Goal: Task Accomplishment & Management: Use online tool/utility

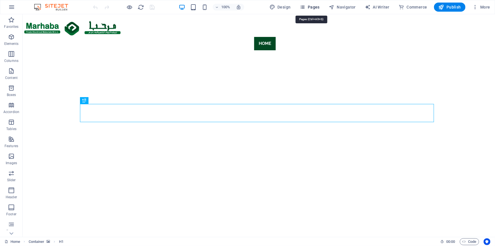
click at [319, 9] on span "Pages" at bounding box center [310, 7] width 20 height 6
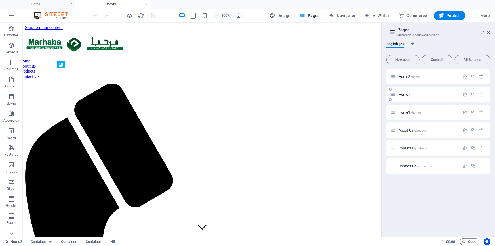
drag, startPoint x: 333, startPoint y: 79, endPoint x: 393, endPoint y: 101, distance: 64.1
click at [0, 0] on aside "Pages Manage your pages and settings English (6) New page Open all All Settings…" at bounding box center [0, 0] width 0 height 0
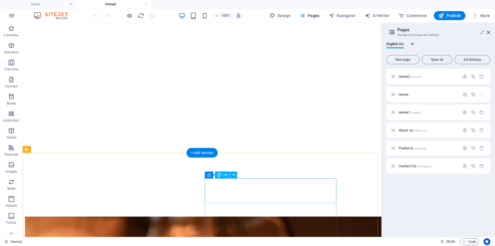
scroll to position [1572, 0]
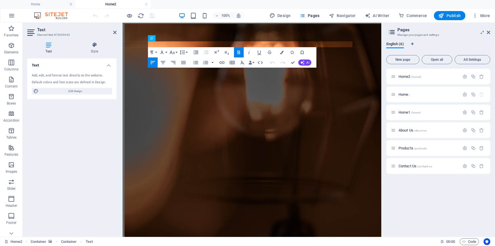
scroll to position [1683, 0]
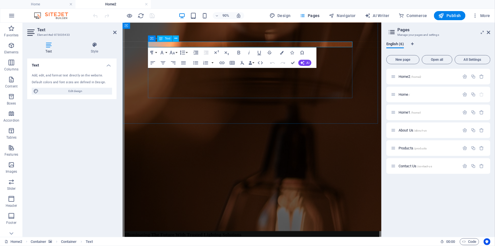
click at [169, 42] on div "Container Text" at bounding box center [165, 38] width 34 height 7
click at [0, 0] on icon "button" at bounding box center [0, 0] width 0 height 0
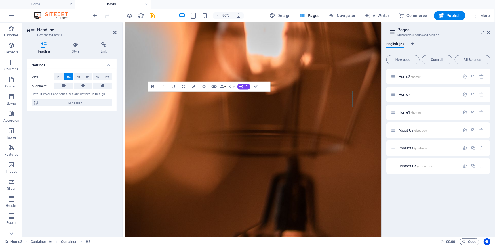
scroll to position [1628, 0]
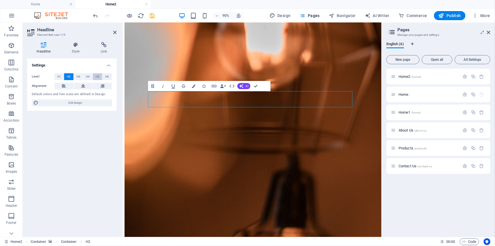
click at [97, 77] on span "H5" at bounding box center [98, 76] width 4 height 7
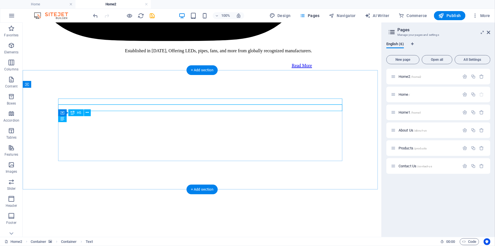
scroll to position [1541, 0]
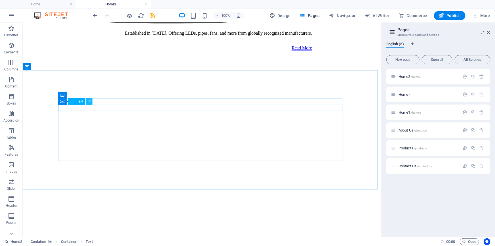
click at [88, 103] on icon at bounding box center [89, 101] width 3 height 6
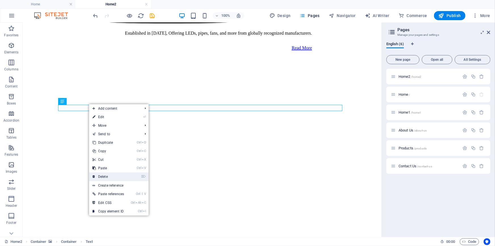
click at [112, 175] on link "⌦ Delete" at bounding box center [108, 176] width 38 height 9
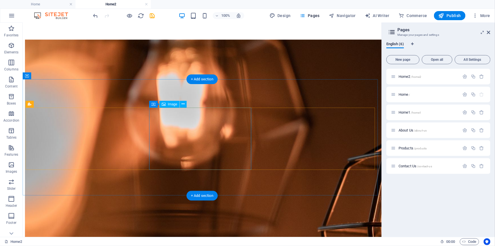
scroll to position [1747, 0]
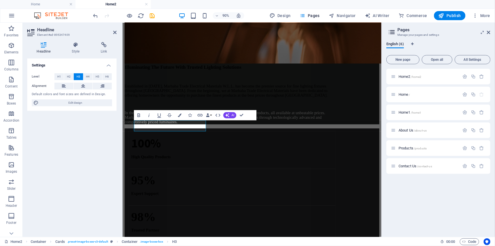
scroll to position [4, 0]
click at [106, 77] on span "H6" at bounding box center [107, 76] width 4 height 7
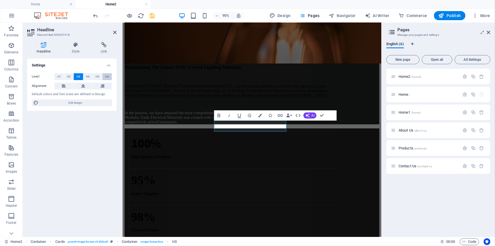
click at [108, 76] on span "H6" at bounding box center [107, 76] width 4 height 7
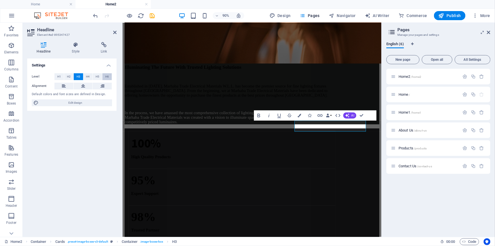
click at [105, 77] on span "H6" at bounding box center [107, 76] width 4 height 7
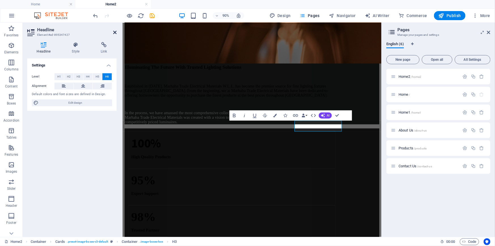
click at [115, 33] on icon at bounding box center [114, 32] width 3 height 5
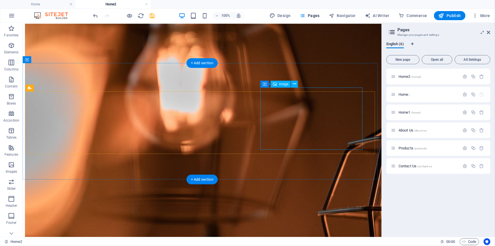
scroll to position [1757, 0]
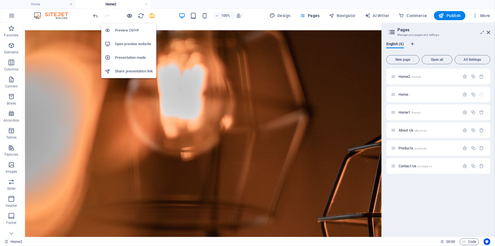
click at [0, 0] on icon "button" at bounding box center [0, 0] width 0 height 0
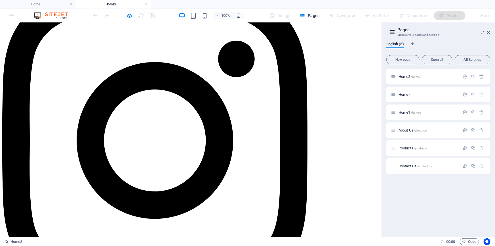
scroll to position [1338, 0]
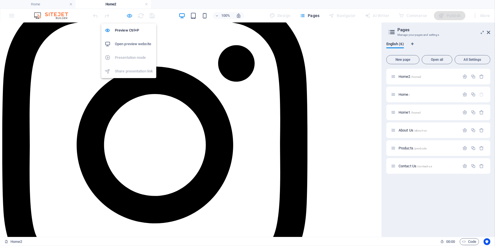
click at [0, 0] on icon "button" at bounding box center [0, 0] width 0 height 0
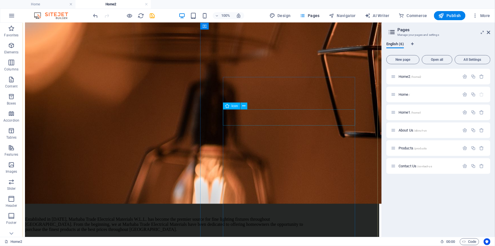
scroll to position [1926, 0]
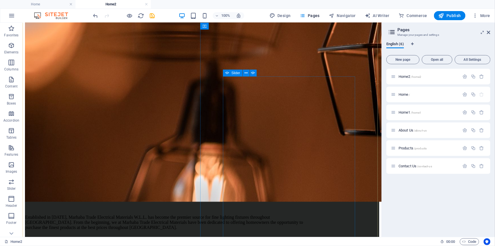
click at [238, 72] on span "Slider" at bounding box center [235, 72] width 9 height 3
click at [237, 72] on span "Slider" at bounding box center [235, 72] width 9 height 3
select select "ms"
select select "s"
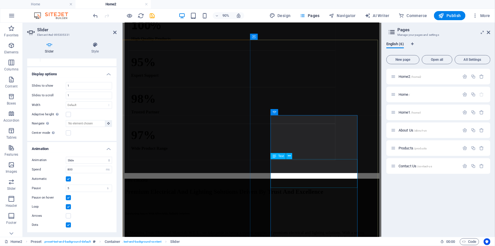
scroll to position [1999, 0]
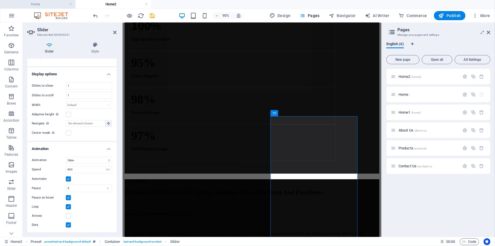
click at [50, 6] on h4 "Home" at bounding box center [37, 4] width 75 height 6
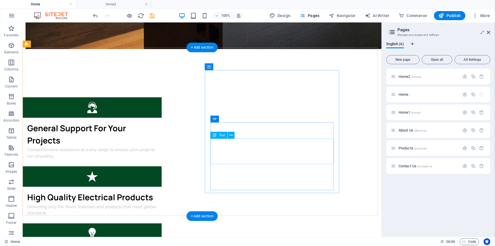
scroll to position [1572, 0]
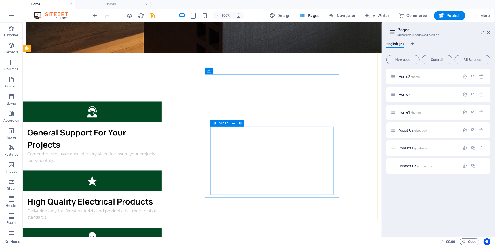
click at [225, 122] on span "Slider" at bounding box center [223, 122] width 9 height 3
click at [232, 122] on icon at bounding box center [233, 123] width 3 height 6
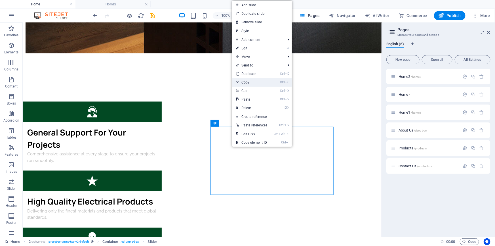
click at [252, 82] on link "Ctrl C Copy" at bounding box center [251, 82] width 38 height 9
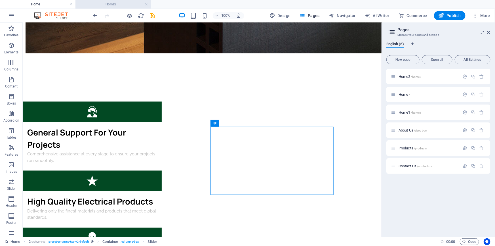
click at [112, 5] on h4 "Home2" at bounding box center [112, 4] width 75 height 6
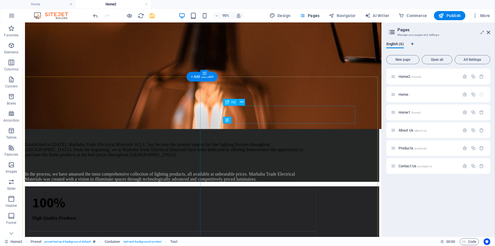
scroll to position [1867, 0]
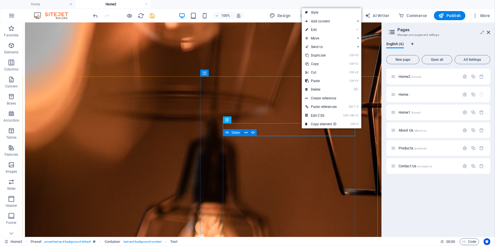
click at [235, 132] on span "Slider" at bounding box center [235, 132] width 9 height 3
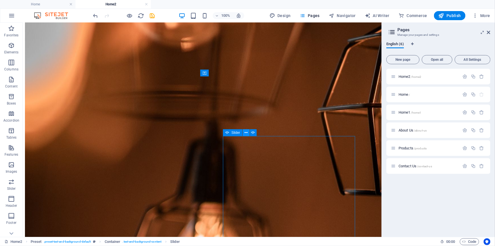
click at [244, 132] on icon at bounding box center [245, 133] width 3 height 6
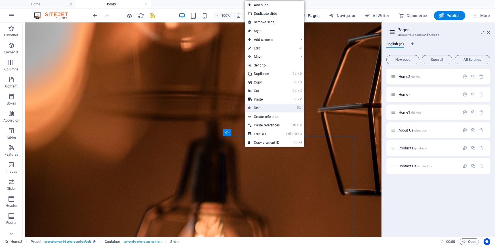
click at [259, 108] on link "⌦ Delete" at bounding box center [264, 107] width 38 height 9
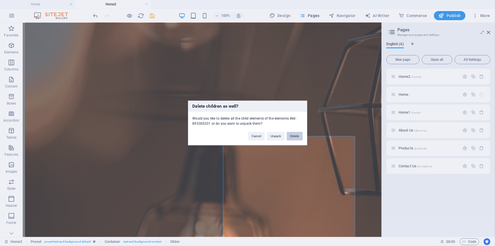
click at [296, 136] on button "Delete" at bounding box center [295, 136] width 16 height 9
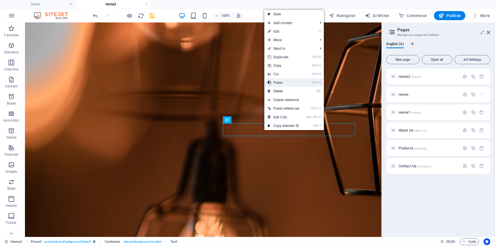
click at [281, 85] on link "Ctrl V Paste" at bounding box center [283, 82] width 38 height 9
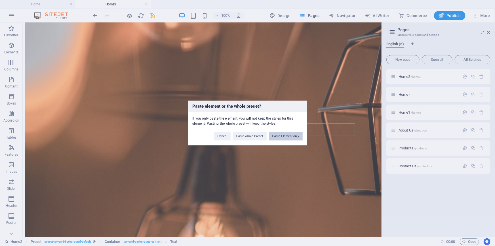
click at [286, 135] on button "Paste Element only" at bounding box center [286, 136] width 34 height 9
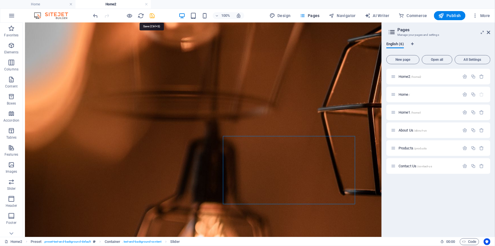
click at [0, 0] on icon "save" at bounding box center [0, 0] width 0 height 0
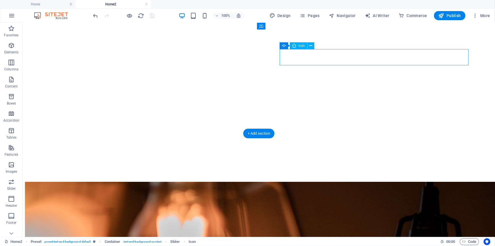
select select "xMidYMid"
select select "px"
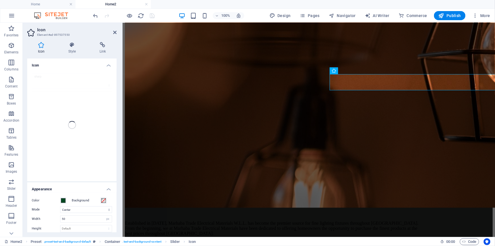
scroll to position [1938, 0]
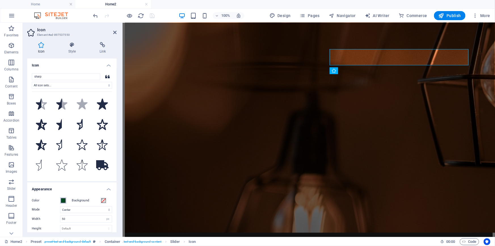
click at [62, 199] on span at bounding box center [63, 200] width 5 height 5
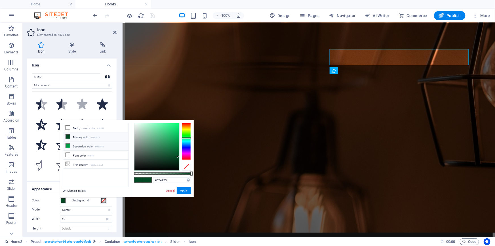
click at [84, 145] on li "Secondary color #009945" at bounding box center [95, 145] width 65 height 9
type input "#009945"
click at [183, 192] on button "Apply" at bounding box center [184, 190] width 14 height 7
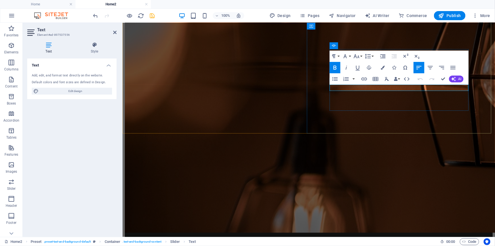
click at [380, 70] on button "Colors" at bounding box center [382, 67] width 11 height 11
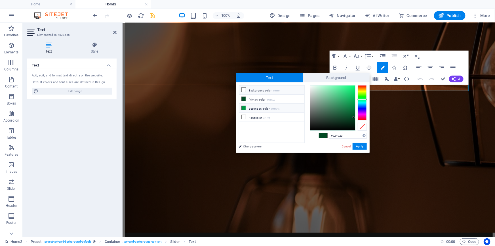
click at [267, 107] on li "Secondary color #009945" at bounding box center [271, 107] width 65 height 9
type input "#009945"
click at [359, 144] on button "Apply" at bounding box center [359, 146] width 14 height 7
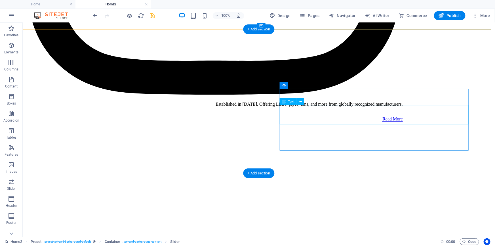
scroll to position [1815, 0]
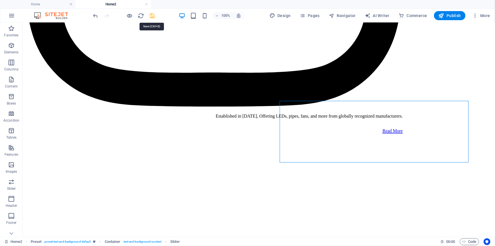
click at [153, 17] on icon "save" at bounding box center [152, 15] width 7 height 7
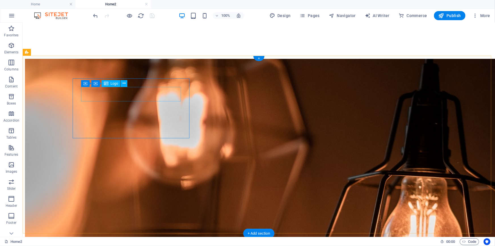
scroll to position [2034, 0]
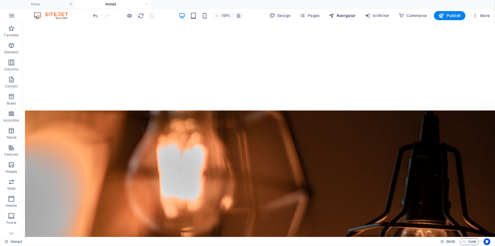
click at [346, 15] on span "Navigator" at bounding box center [342, 16] width 27 height 6
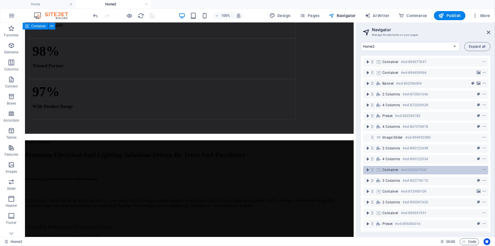
scroll to position [45, 0]
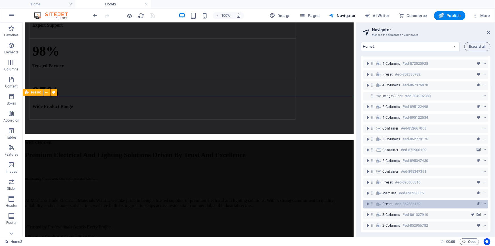
click at [428, 200] on div "Preset #ed-852336169" at bounding box center [420, 203] width 77 height 7
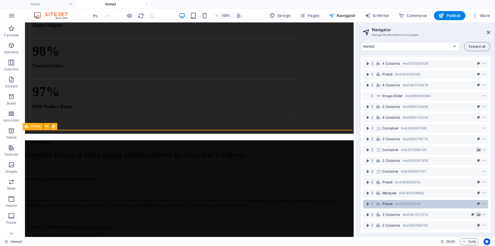
scroll to position [2117, 0]
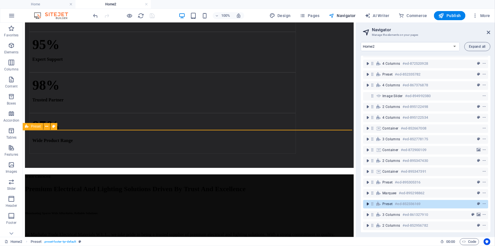
click at [368, 201] on icon "toggle-expand" at bounding box center [368, 204] width 6 height 6
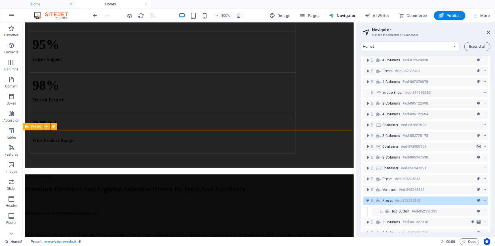
scroll to position [56, 0]
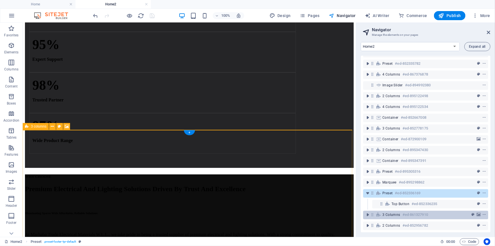
click at [437, 211] on div "3 columns #ed-861327910" at bounding box center [420, 214] width 77 height 7
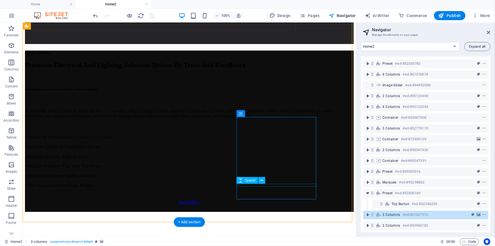
scroll to position [2244, 0]
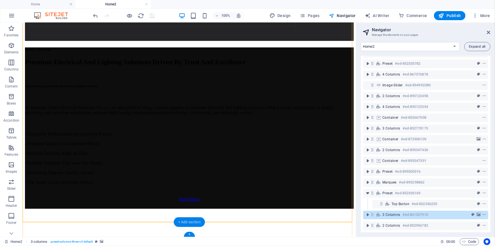
click at [182, 221] on div "+ Add section" at bounding box center [189, 222] width 31 height 10
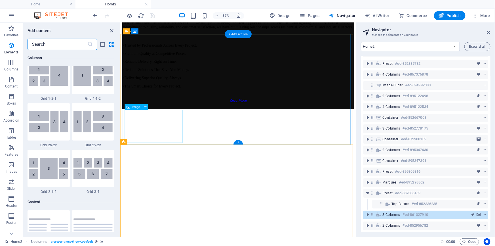
scroll to position [992, 0]
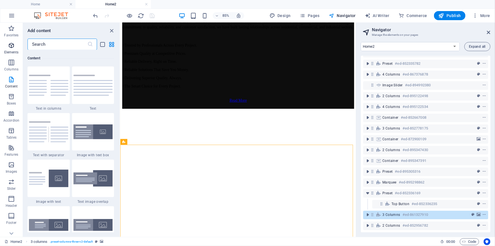
click at [0, 0] on p "Elements" at bounding box center [0, 0] width 0 height 0
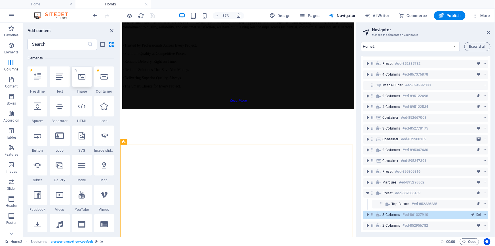
scroll to position [60, 0]
click at [105, 80] on icon at bounding box center [103, 76] width 7 height 7
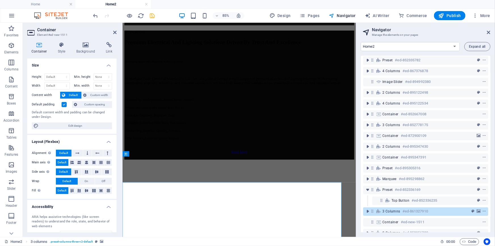
scroll to position [2413, 0]
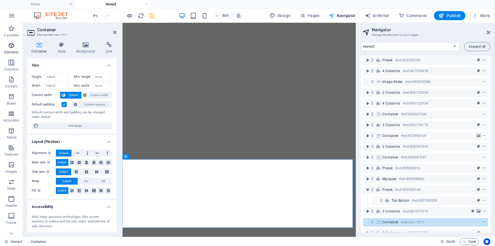
click at [0, 0] on icon "button" at bounding box center [0, 0] width 0 height 0
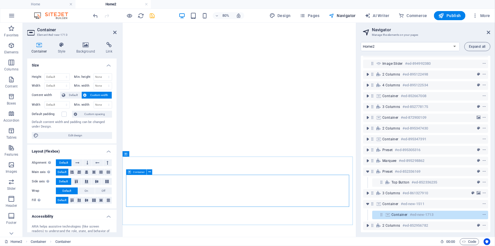
scroll to position [2416, 0]
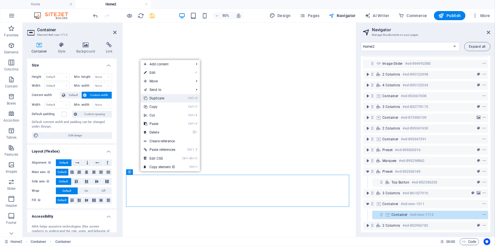
click at [157, 100] on link "Ctrl D Duplicate" at bounding box center [159, 98] width 38 height 9
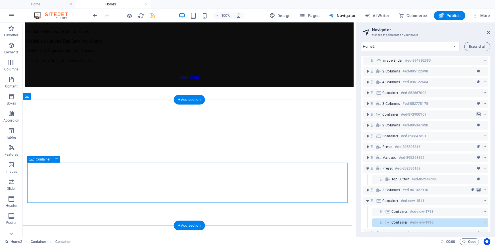
scroll to position [2370, 0]
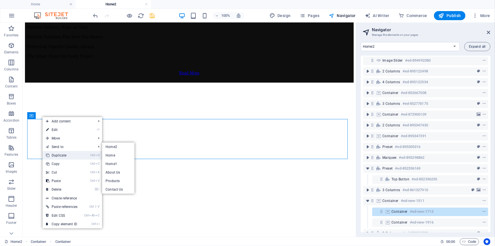
click at [59, 155] on link "Ctrl D Duplicate" at bounding box center [62, 155] width 38 height 9
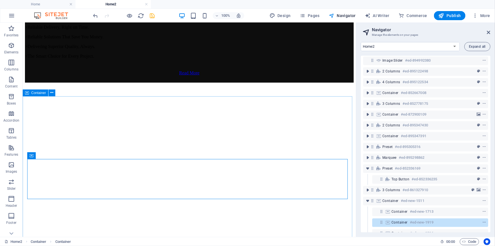
click at [35, 92] on span "Container" at bounding box center [38, 92] width 15 height 3
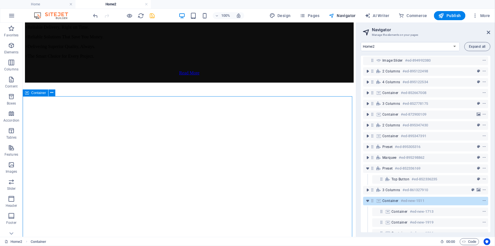
click at [35, 92] on span "Container" at bounding box center [38, 92] width 15 height 3
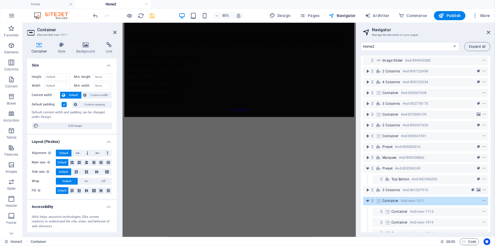
scroll to position [2496, 0]
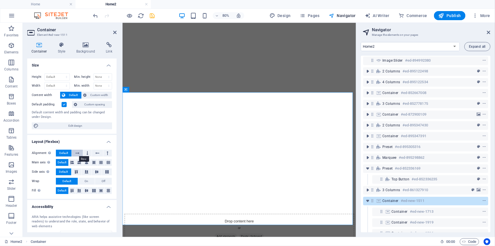
click at [76, 150] on icon at bounding box center [77, 152] width 4 height 7
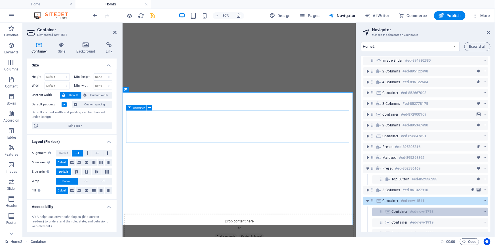
click at [436, 211] on div "Container #ed-new-1713" at bounding box center [425, 211] width 68 height 7
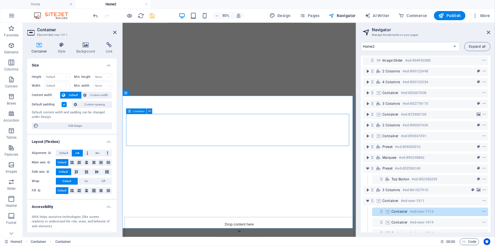
click at [436, 211] on div "Container #ed-new-1713" at bounding box center [425, 211] width 68 height 7
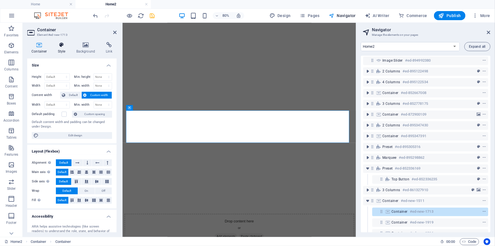
click at [62, 50] on h4 "Style" at bounding box center [63, 48] width 18 height 12
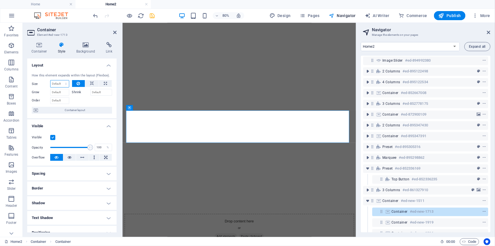
click at [65, 82] on select "Default auto px % 1/1 1/2 1/3 1/4 1/5 1/6 1/7 1/8 1/9 1/10" at bounding box center [59, 83] width 18 height 7
select select "1/3"
click at [60, 80] on select "Default auto px % 1/1 1/2 1/3 1/4 1/5 1/6 1/7 1/8 1/9 1/10" at bounding box center [59, 83] width 18 height 7
type input "33.33"
select select "%"
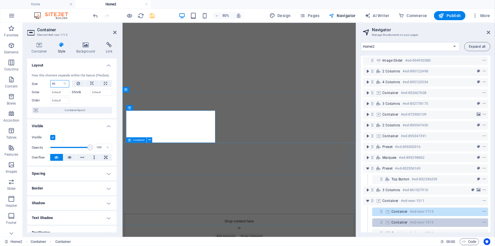
type input "40"
click at [453, 221] on div "Container #ed-new-1919" at bounding box center [425, 222] width 68 height 7
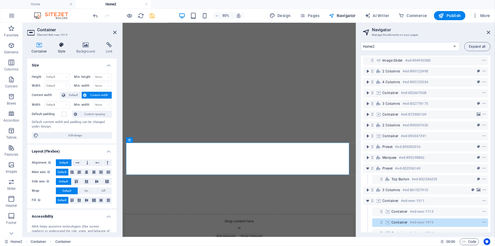
click at [67, 50] on h4 "Style" at bounding box center [63, 48] width 18 height 12
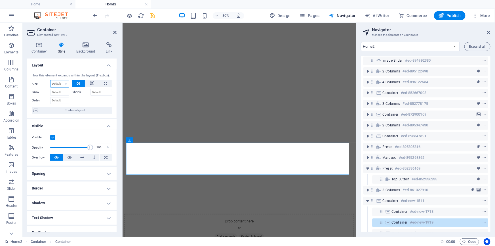
click at [63, 83] on select "Default auto px % 1/1 1/2 1/3 1/4 1/5 1/6 1/7 1/8 1/9 1/10" at bounding box center [59, 83] width 18 height 7
select select "%"
click at [60, 80] on select "Default auto px % 1/1 1/2 1/3 1/4 1/5 1/6 1/7 1/8 1/9 1/10" at bounding box center [59, 83] width 18 height 7
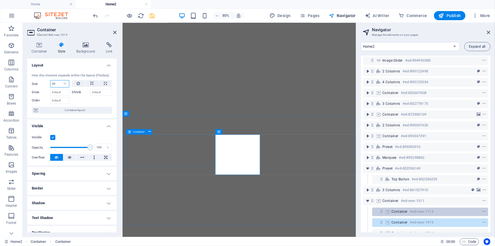
scroll to position [99, 0]
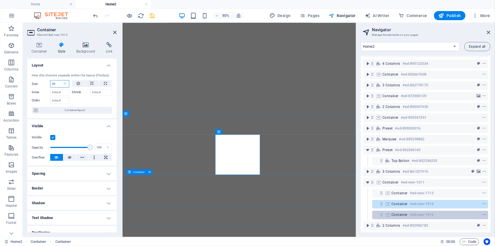
type input "20"
click at [440, 213] on div "Container #ed-new-1916" at bounding box center [425, 214] width 68 height 7
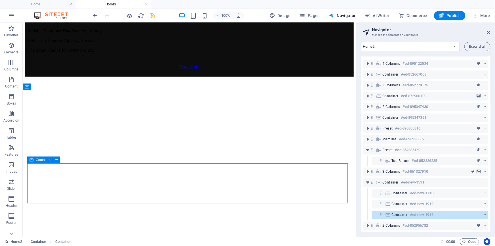
click at [440, 213] on div "Container #ed-new-1916" at bounding box center [425, 214] width 68 height 7
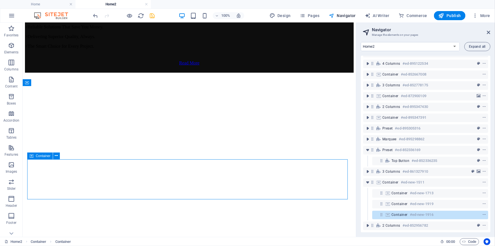
click at [440, 213] on div "Container #ed-new-1916" at bounding box center [425, 214] width 68 height 7
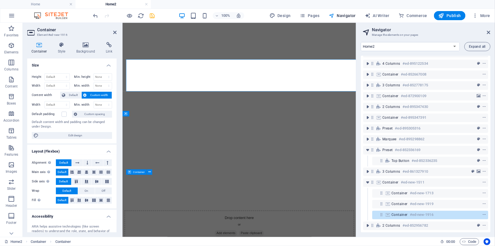
scroll to position [2460, 0]
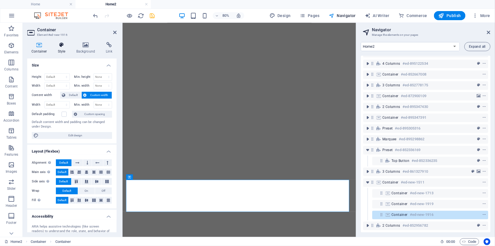
click at [65, 48] on h4 "Style" at bounding box center [63, 48] width 18 height 12
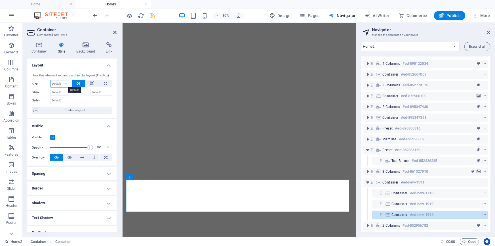
click at [64, 81] on select "Default auto px % 1/1 1/2 1/3 1/4 1/5 1/6 1/7 1/8 1/9 1/10" at bounding box center [59, 83] width 18 height 7
select select "%"
click at [60, 80] on select "Default auto px % 1/1 1/2 1/3 1/4 1/5 1/6 1/7 1/8 1/9 1/10" at bounding box center [59, 83] width 18 height 7
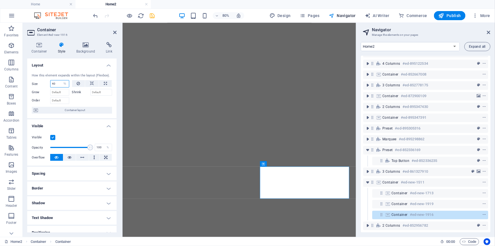
scroll to position [2427, 0]
click at [52, 83] on input "40" at bounding box center [59, 83] width 18 height 7
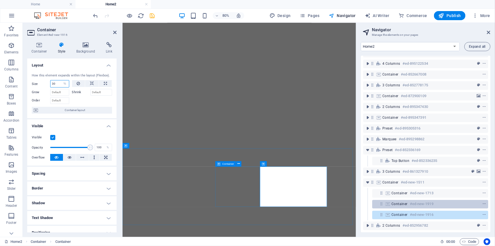
type input "30"
click at [444, 201] on div "Container #ed-new-1919" at bounding box center [425, 203] width 68 height 7
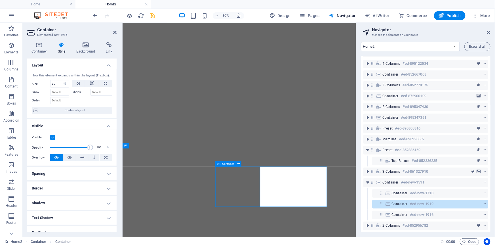
click at [444, 201] on div "Container #ed-new-1919" at bounding box center [425, 203] width 68 height 7
select select "%"
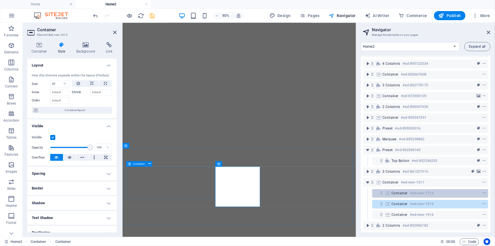
click at [446, 191] on div "Container #ed-new-1713" at bounding box center [425, 192] width 68 height 7
select select "%"
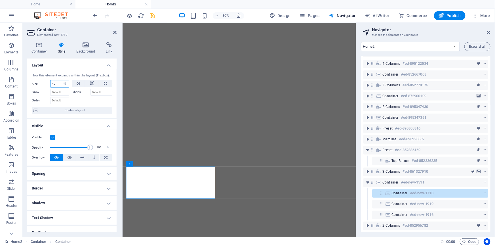
click at [51, 83] on input "40" at bounding box center [59, 83] width 18 height 7
click at [245, 162] on span "Container" at bounding box center [250, 163] width 12 height 3
type input "50"
click at [245, 162] on span "Container" at bounding box center [250, 163] width 12 height 3
select select "%"
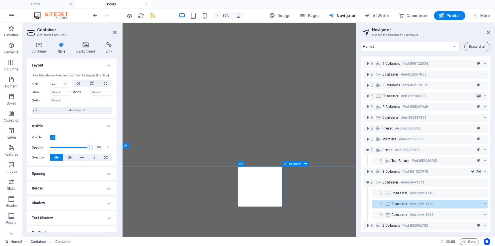
click at [293, 164] on span "Container" at bounding box center [295, 163] width 12 height 3
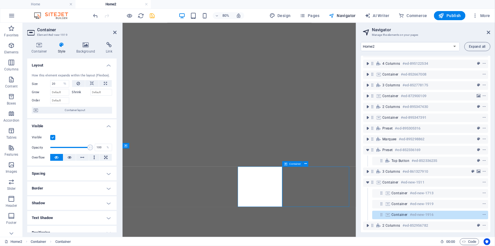
click at [293, 164] on span "Container" at bounding box center [295, 163] width 12 height 3
select select "%"
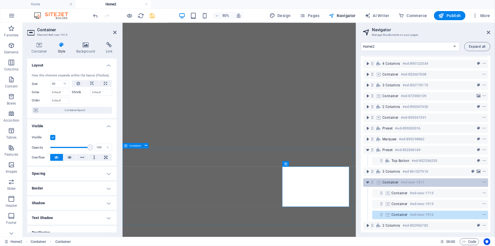
click at [438, 179] on div "Container #ed-new-1511" at bounding box center [420, 182] width 77 height 7
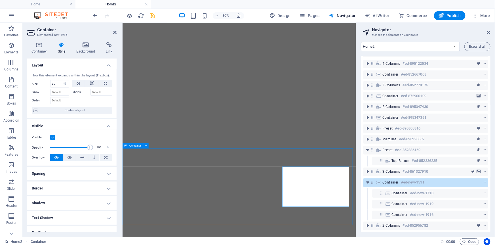
click at [438, 179] on div "Container #ed-new-1511" at bounding box center [420, 182] width 77 height 7
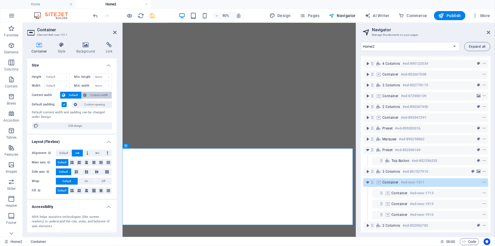
click at [99, 93] on span "Custom width" at bounding box center [99, 95] width 22 height 7
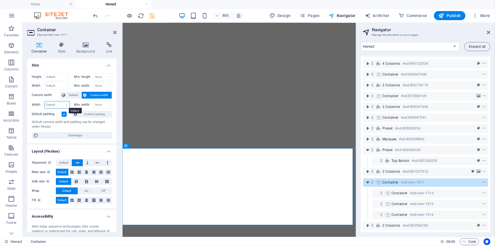
click at [58, 103] on select "Default px rem % em vh vw" at bounding box center [57, 104] width 25 height 7
select select "vw"
click at [61, 101] on select "Default px rem % em vh vw" at bounding box center [57, 104] width 25 height 7
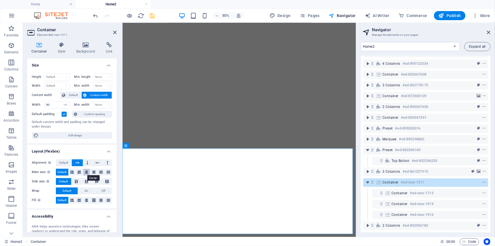
click at [86, 171] on icon at bounding box center [86, 171] width 3 height 7
click at [97, 183] on button at bounding box center [97, 181] width 10 height 7
click at [87, 198] on icon at bounding box center [86, 200] width 3 height 7
click at [48, 103] on input "80" at bounding box center [57, 104] width 25 height 7
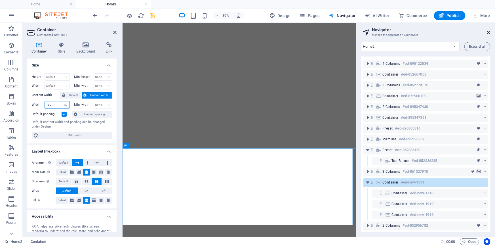
type input "100"
click at [487, 31] on icon at bounding box center [488, 32] width 3 height 5
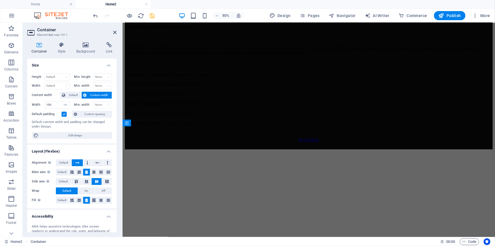
scroll to position [2249, 0]
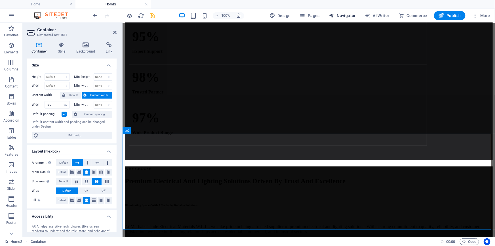
click at [350, 15] on span "Navigator" at bounding box center [342, 16] width 27 height 6
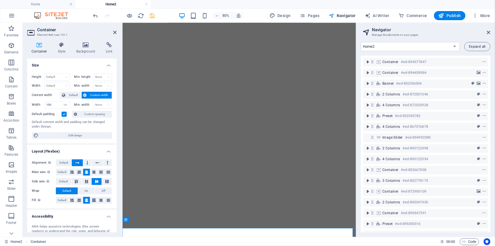
scroll to position [56, 0]
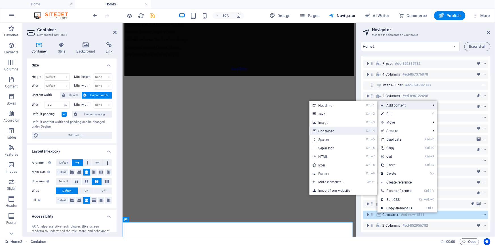
click at [337, 130] on link "Ctrl 4 Container" at bounding box center [332, 130] width 47 height 9
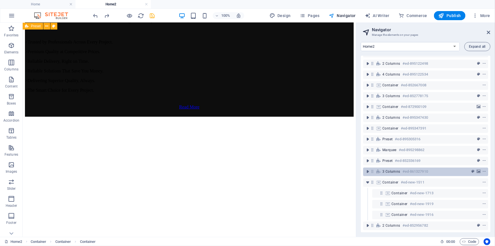
scroll to position [88, 0]
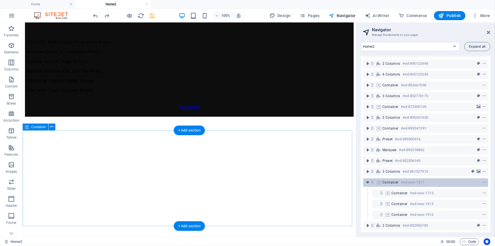
click at [403, 179] on h6 "#ed-new-1511" at bounding box center [413, 182] width 24 height 7
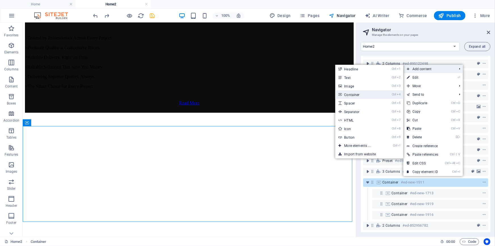
click at [363, 96] on link "Ctrl 4 Container" at bounding box center [358, 94] width 47 height 9
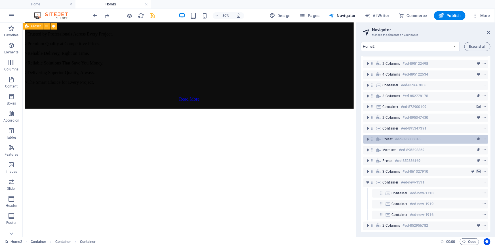
scroll to position [2336, 0]
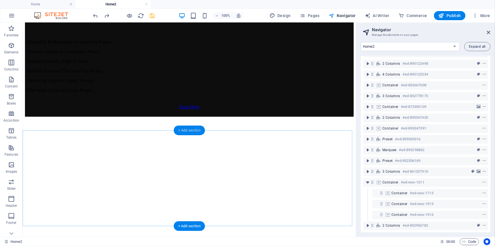
click at [191, 132] on div "+ Add section" at bounding box center [189, 130] width 31 height 10
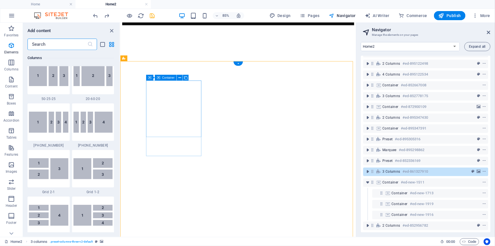
scroll to position [992, 0]
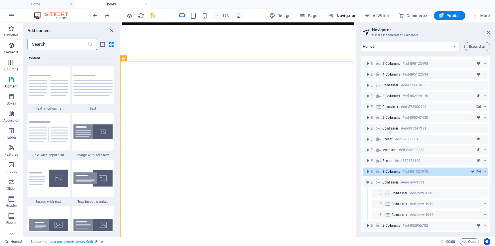
click at [0, 0] on p "Elements" at bounding box center [0, 0] width 0 height 0
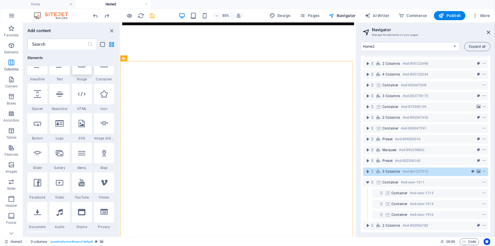
scroll to position [60, 0]
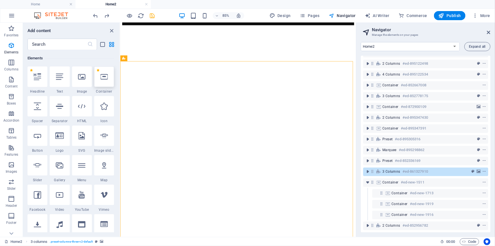
click at [104, 81] on div at bounding box center [104, 76] width 20 height 20
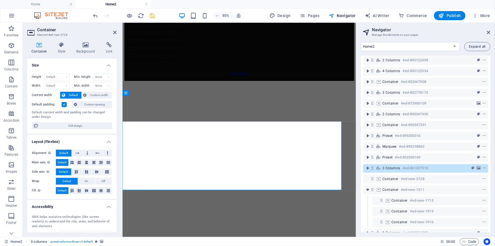
scroll to position [2489, 0]
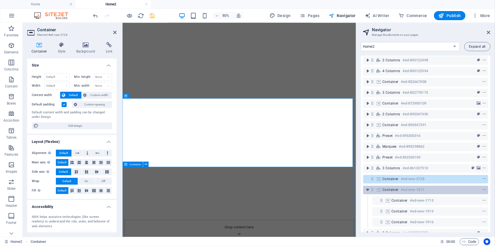
click at [428, 191] on div "Container #ed-new-1511" at bounding box center [420, 189] width 77 height 7
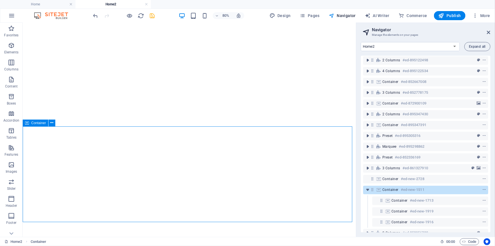
scroll to position [2421, 0]
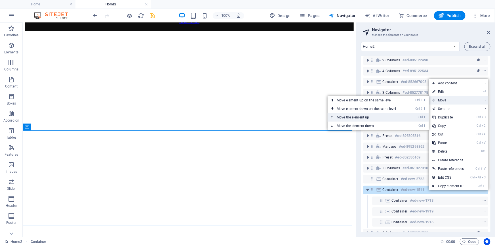
click at [380, 117] on link "Ctrl ⬆ Move the element up" at bounding box center [368, 117] width 80 height 9
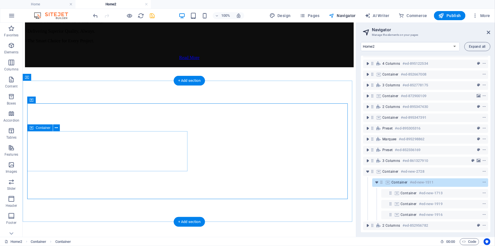
scroll to position [99, 0]
click at [446, 179] on div "Container #ed-new-1511" at bounding box center [425, 182] width 68 height 7
select select "vw"
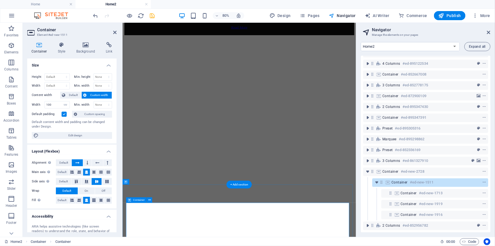
scroll to position [2472, 0]
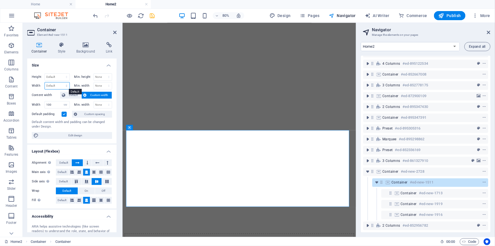
click at [64, 85] on select "Default px rem % em vh vw" at bounding box center [57, 85] width 25 height 7
select select "vw"
click at [61, 82] on select "Default px rem % em vh vw" at bounding box center [57, 85] width 25 height 7
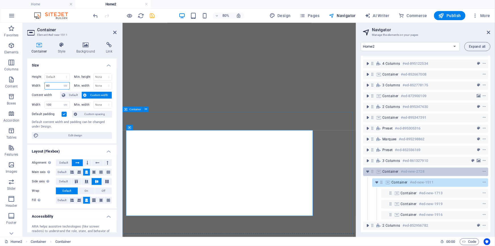
type input "80"
click at [453, 168] on div "Container #ed-new-2728" at bounding box center [420, 171] width 77 height 7
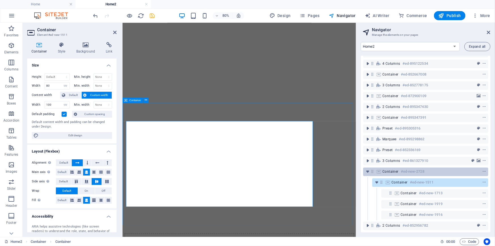
scroll to position [2483, 0]
click at [453, 168] on div "Container #ed-new-2728" at bounding box center [420, 171] width 77 height 7
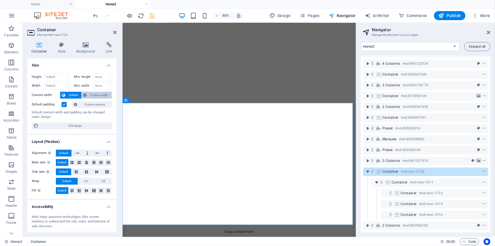
click at [91, 96] on span "Custom width" at bounding box center [99, 95] width 22 height 7
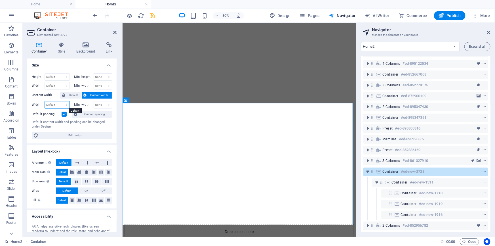
click at [58, 104] on select "Default px rem % em vh vw" at bounding box center [57, 104] width 25 height 7
select select "vw"
click at [61, 101] on select "Default px rem % em vh vw" at bounding box center [57, 104] width 25 height 7
type input "100"
click at [87, 172] on icon at bounding box center [86, 171] width 3 height 7
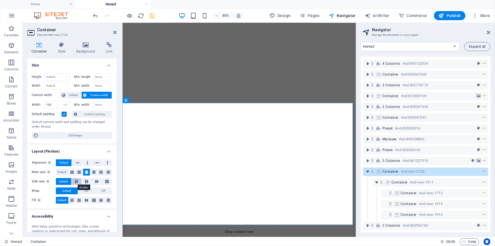
click at [79, 182] on icon at bounding box center [76, 180] width 7 height 3
click at [73, 200] on icon at bounding box center [72, 199] width 7 height 3
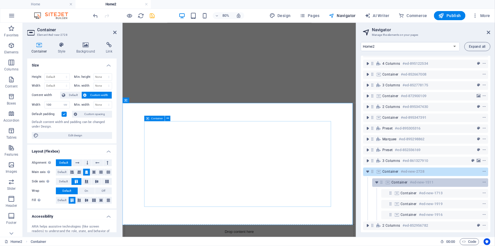
click at [443, 179] on div "Container #ed-new-1511" at bounding box center [425, 182] width 68 height 7
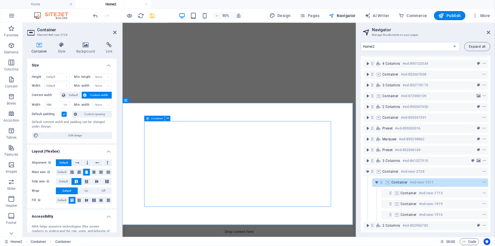
click at [443, 179] on div "Container #ed-new-1511" at bounding box center [425, 182] width 68 height 7
select select "vw"
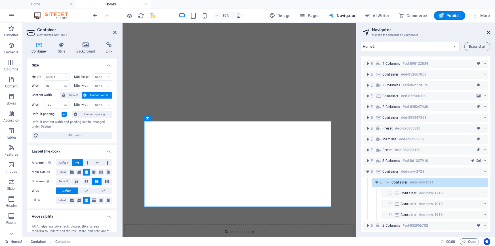
click at [488, 31] on icon at bounding box center [488, 32] width 3 height 5
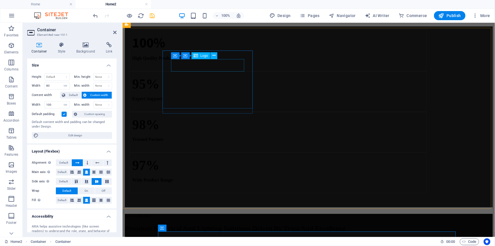
scroll to position [2147, 0]
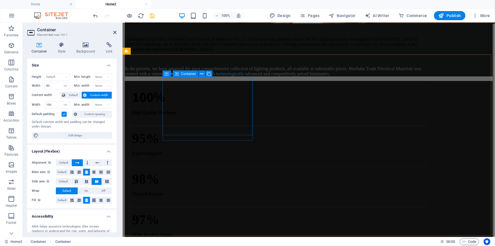
click at [183, 73] on span "Container" at bounding box center [188, 73] width 15 height 3
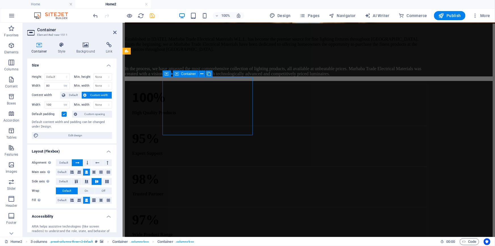
scroll to position [2075, 0]
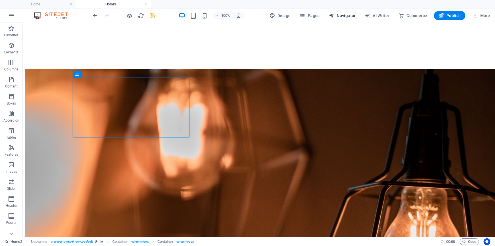
click at [339, 13] on span "Navigator" at bounding box center [342, 16] width 27 height 6
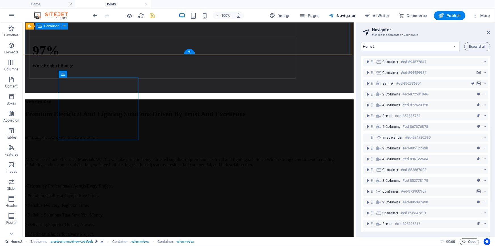
scroll to position [131, 0]
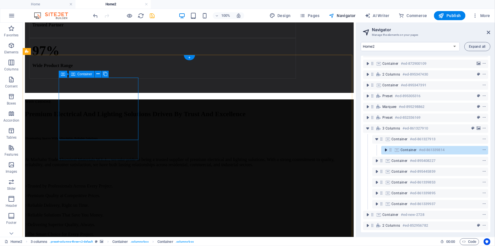
click at [384, 147] on icon "toggle-expand" at bounding box center [386, 150] width 6 height 6
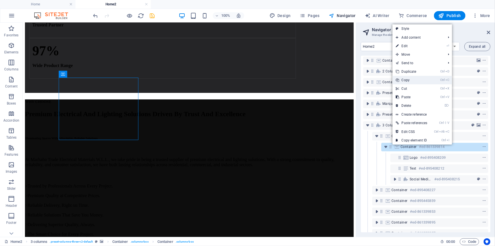
click at [413, 82] on link "Ctrl C Copy" at bounding box center [411, 80] width 38 height 9
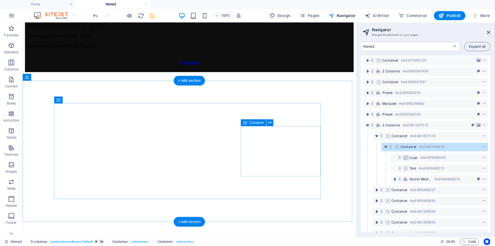
scroll to position [2385, 0]
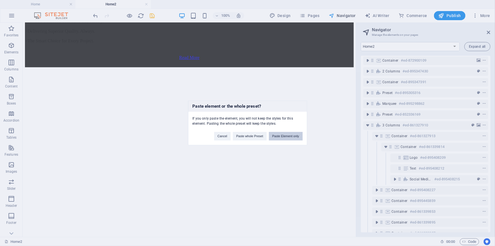
click at [284, 135] on button "Paste Element only" at bounding box center [286, 136] width 34 height 9
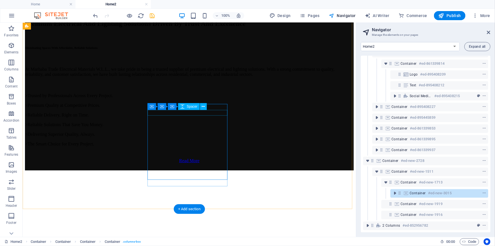
scroll to position [2205, 0]
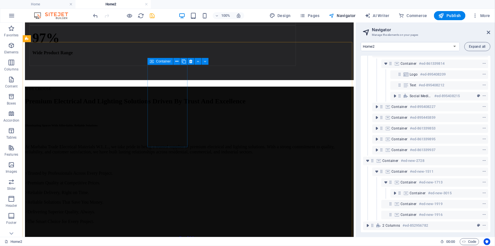
click at [166, 60] on span "Container" at bounding box center [163, 61] width 15 height 3
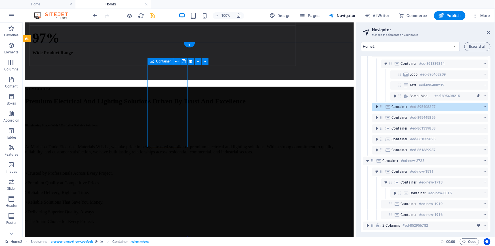
click at [376, 104] on icon "toggle-expand" at bounding box center [377, 107] width 6 height 6
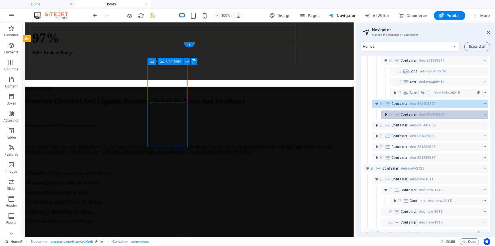
click at [386, 114] on icon "toggle-expand" at bounding box center [386, 114] width 6 height 6
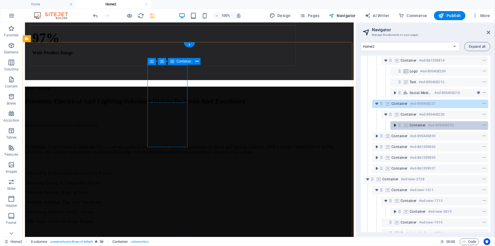
click at [395, 125] on icon "toggle-expand" at bounding box center [395, 125] width 6 height 6
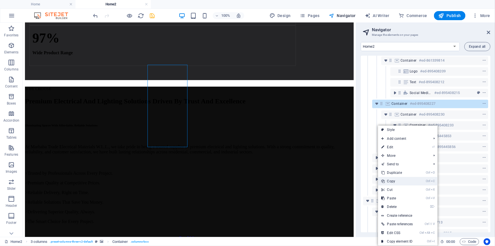
click at [399, 179] on link "Ctrl C Copy" at bounding box center [397, 181] width 38 height 9
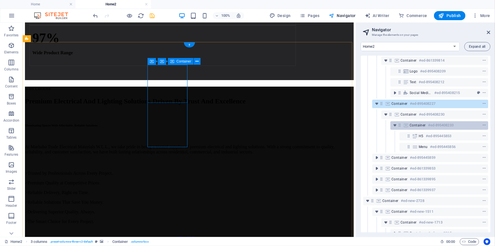
click at [431, 125] on h6 "#ed-895408233" at bounding box center [441, 125] width 26 height 7
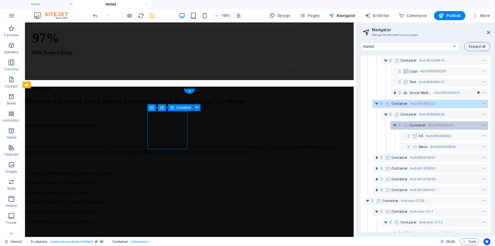
scroll to position [2159, 0]
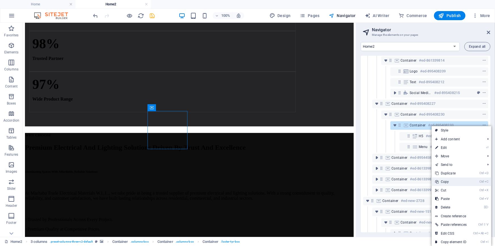
click at [450, 183] on link "Ctrl C Copy" at bounding box center [451, 181] width 38 height 9
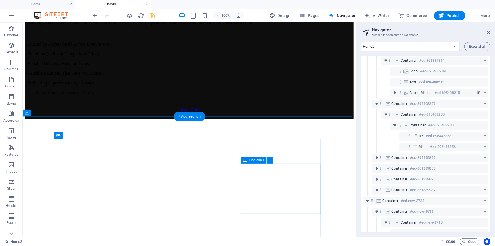
scroll to position [2388, 0]
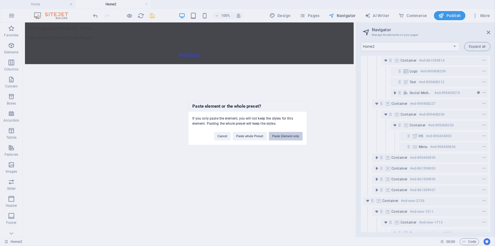
click at [284, 133] on button "Paste Element only" at bounding box center [286, 136] width 34 height 9
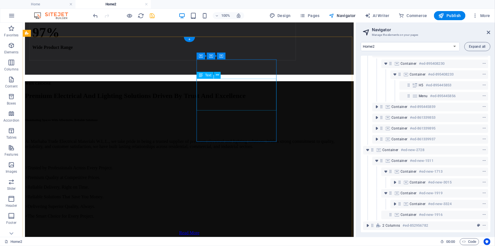
scroll to position [2208, 0]
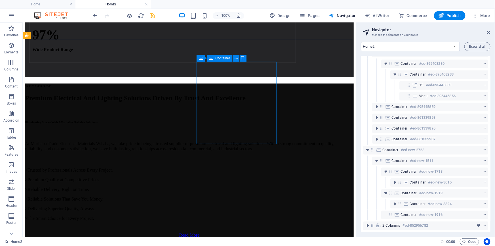
click at [227, 57] on span "Container" at bounding box center [222, 57] width 15 height 3
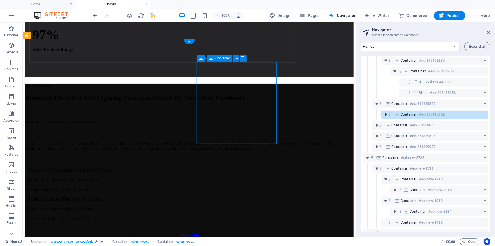
click at [386, 113] on icon "toggle-expand" at bounding box center [386, 114] width 6 height 6
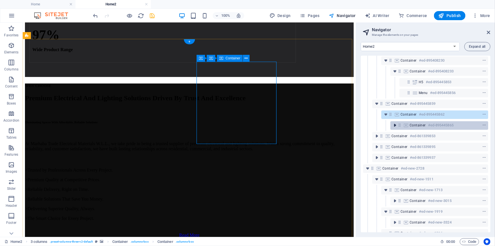
click at [394, 124] on icon "toggle-expand" at bounding box center [395, 125] width 6 height 6
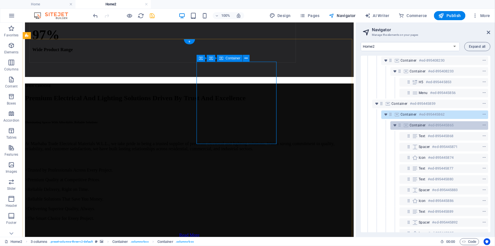
click at [430, 126] on h6 "#ed-895445865" at bounding box center [441, 125] width 26 height 7
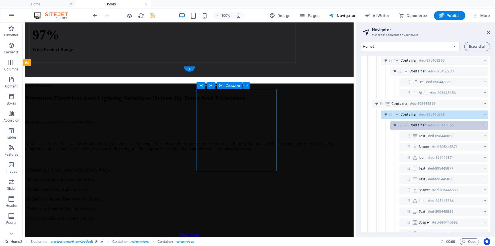
scroll to position [2181, 0]
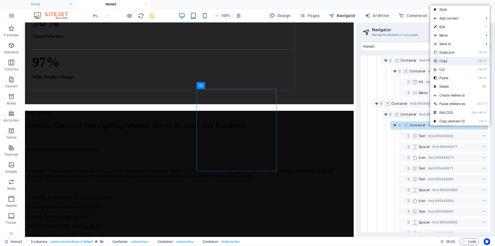
click at [446, 62] on link "Ctrl C Copy" at bounding box center [449, 61] width 38 height 9
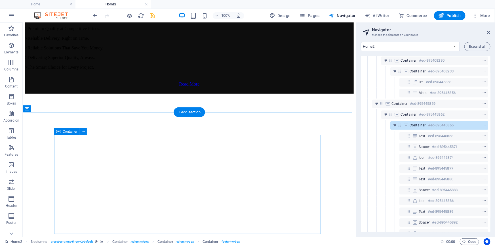
scroll to position [2361, 0]
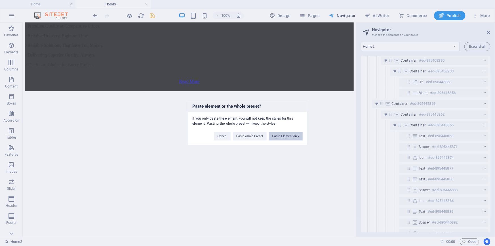
click at [281, 136] on button "Paste Element only" at bounding box center [286, 136] width 34 height 9
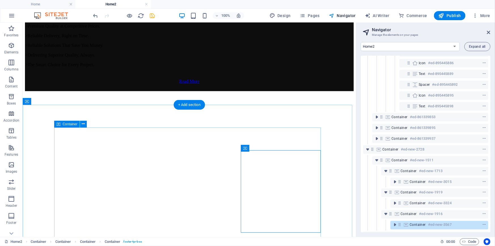
scroll to position [421, 0]
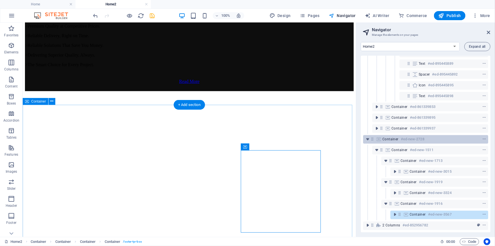
click at [398, 138] on div "Container #ed-new-2728" at bounding box center [420, 139] width 77 height 7
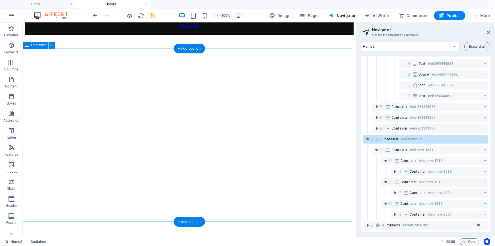
click at [398, 138] on div "Container #ed-new-2728" at bounding box center [420, 139] width 77 height 7
select select "vw"
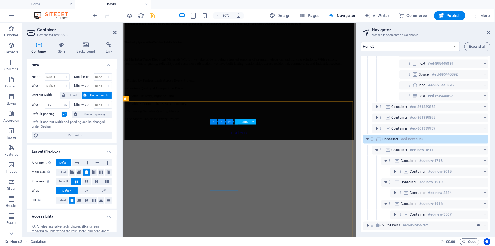
scroll to position [2253, 0]
select select "vw"
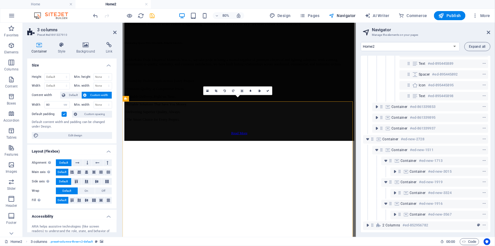
scroll to position [114, 0]
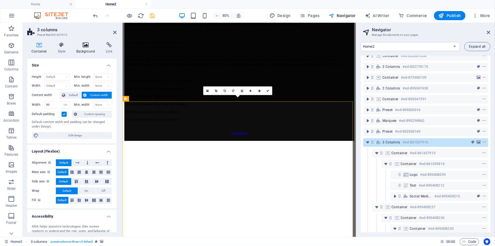
click at [78, 45] on icon at bounding box center [86, 45] width 28 height 6
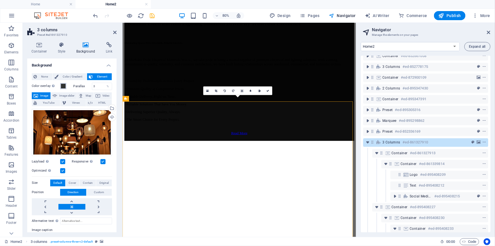
click at [63, 87] on span at bounding box center [63, 86] width 5 height 5
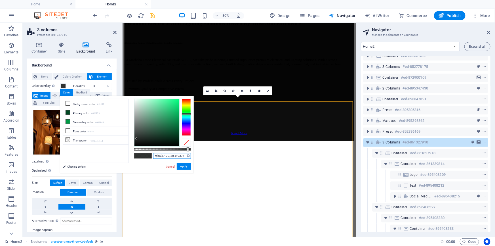
click at [172, 157] on input "rgba(37, 39, 38, 0.937)" at bounding box center [172, 156] width 38 height 6
click at [169, 166] on link "Cancel" at bounding box center [170, 166] width 10 height 4
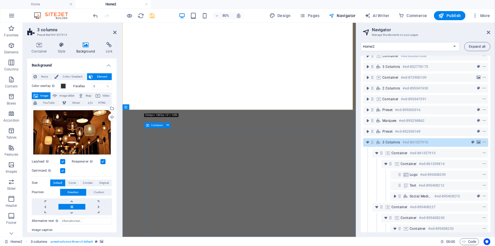
scroll to position [2510, 0]
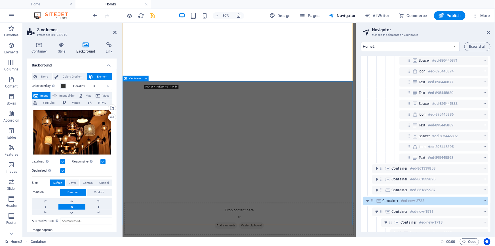
select select "vw"
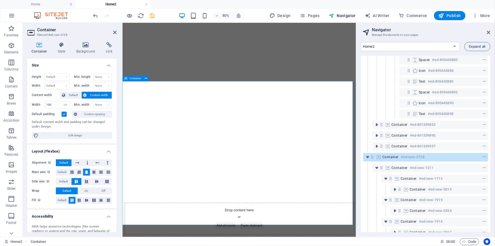
scroll to position [415, 0]
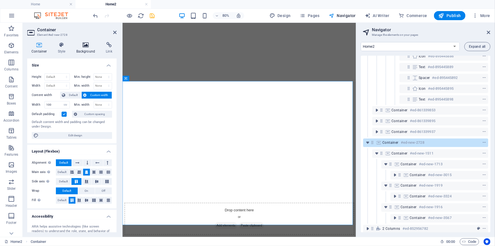
click at [85, 48] on h4 "Background" at bounding box center [87, 48] width 30 height 12
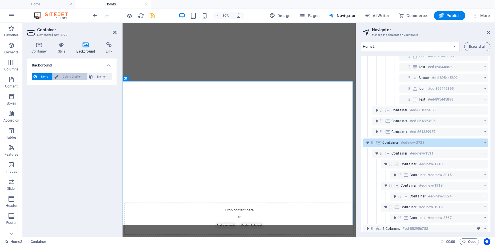
click at [65, 77] on span "Color / Gradient" at bounding box center [72, 76] width 25 height 7
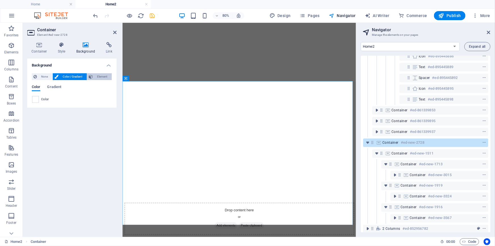
click at [97, 75] on span "Element" at bounding box center [102, 76] width 16 height 7
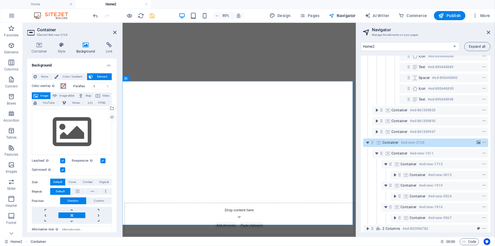
click at [63, 87] on span at bounding box center [63, 86] width 5 height 5
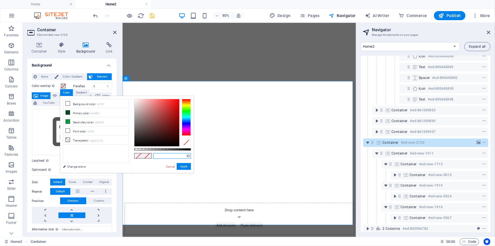
click at [162, 155] on input "text" at bounding box center [172, 156] width 38 height 6
paste input "rgba(37, 39, 38, 0.937)"
type input "rgba(37, 39, 38, 0.937)"
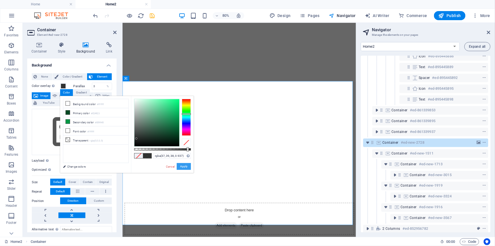
click at [182, 166] on button "Apply" at bounding box center [184, 166] width 14 height 7
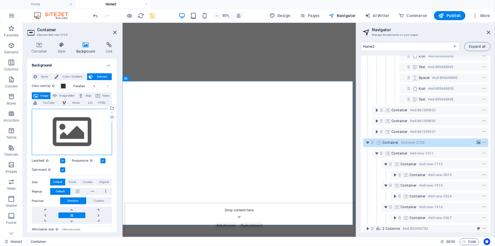
click at [79, 128] on div "Drag files here, click to choose files or select files from Files or our free s…" at bounding box center [72, 132] width 80 height 47
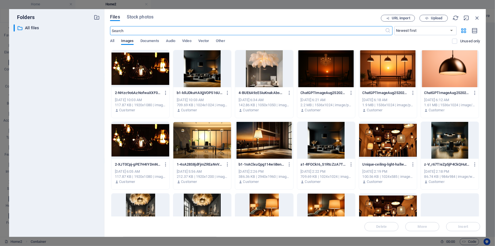
scroll to position [644, 0]
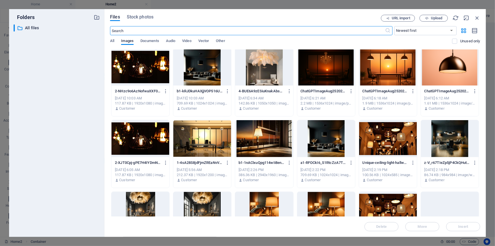
click at [392, 144] on div at bounding box center [388, 138] width 58 height 37
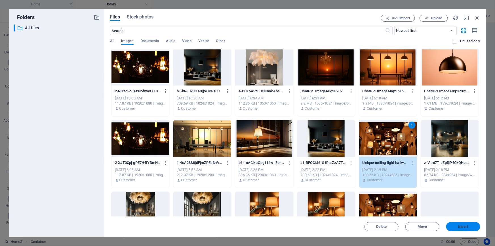
click at [456, 226] on span "Insert" at bounding box center [462, 226] width 29 height 3
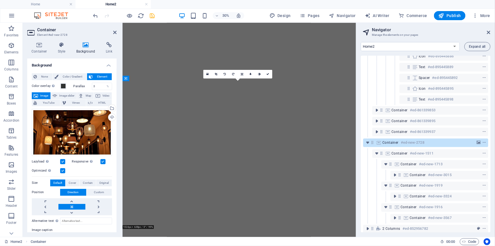
scroll to position [2504, 0]
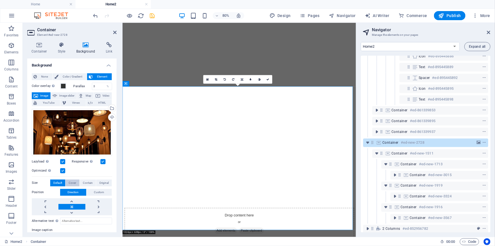
click at [75, 183] on span "Cover" at bounding box center [72, 182] width 7 height 7
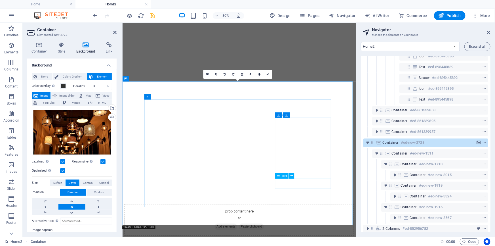
scroll to position [2510, 0]
click at [489, 32] on icon at bounding box center [488, 32] width 3 height 5
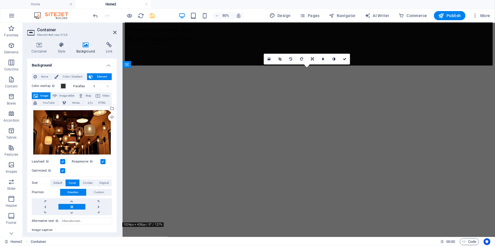
scroll to position [2307, 0]
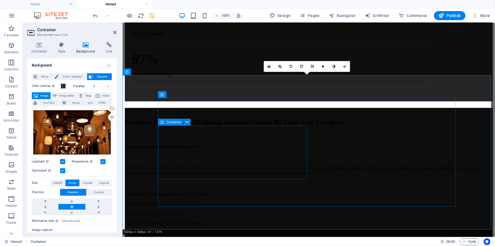
click at [172, 121] on span "Container" at bounding box center [173, 121] width 15 height 3
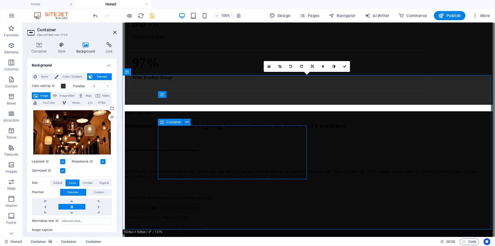
select select "%"
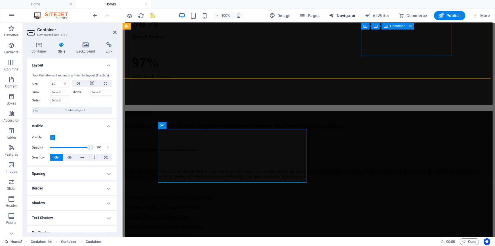
click at [346, 14] on span "Navigator" at bounding box center [342, 16] width 27 height 6
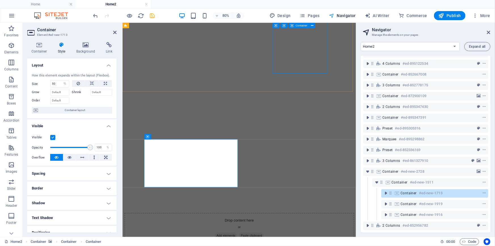
scroll to position [99, 0]
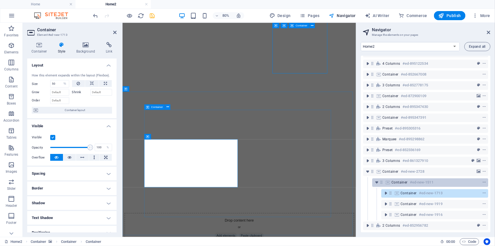
click at [410, 179] on h6 "#ed-new-1511" at bounding box center [422, 182] width 24 height 7
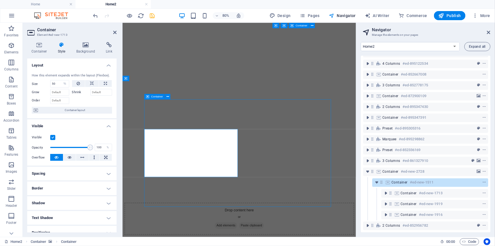
scroll to position [2413, 0]
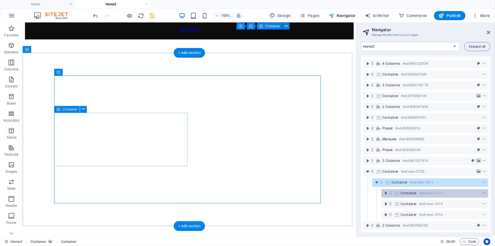
click at [412, 191] on span "Container" at bounding box center [408, 193] width 16 height 5
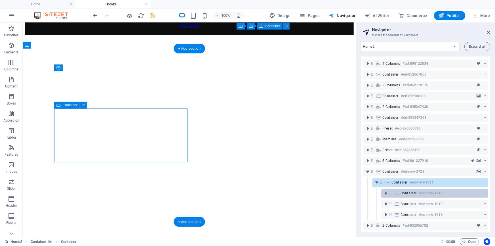
click at [412, 191] on span "Container" at bounding box center [408, 193] width 16 height 5
select select "%"
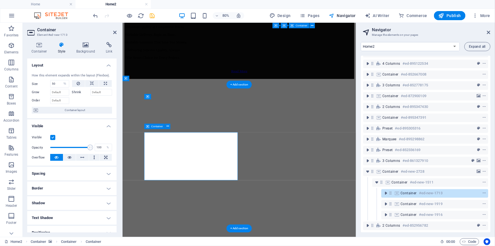
scroll to position [2510, 0]
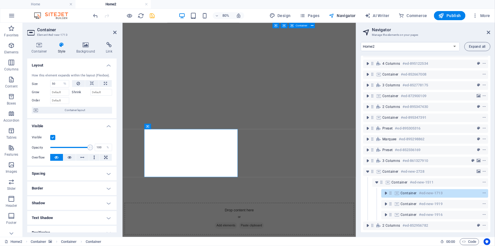
click at [65, 51] on h4 "Style" at bounding box center [63, 48] width 18 height 12
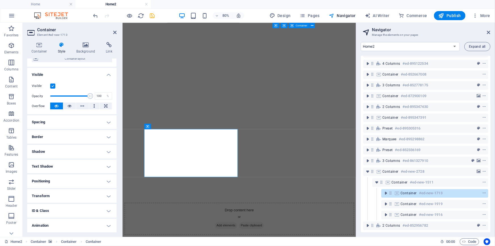
click at [56, 121] on h4 "Spacing" at bounding box center [71, 122] width 89 height 14
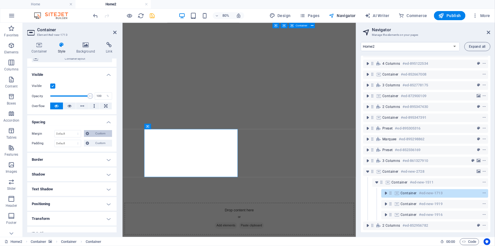
click at [105, 134] on span "Custom" at bounding box center [101, 133] width 20 height 7
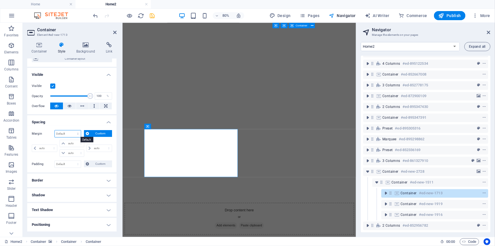
click at [67, 135] on select "Default auto px % rem vw vh Custom" at bounding box center [68, 133] width 26 height 7
click at [47, 148] on select "auto px % rem vw vh" at bounding box center [44, 148] width 25 height 7
select select "px"
click at [49, 145] on select "auto px % rem vw vh" at bounding box center [44, 148] width 25 height 7
type input "0"
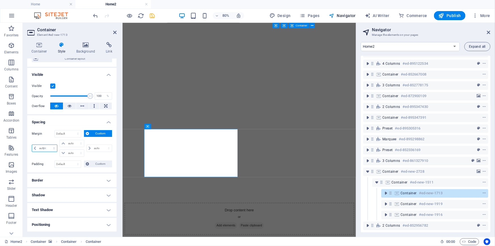
select select "px"
type input "0"
select select "px"
type input "0"
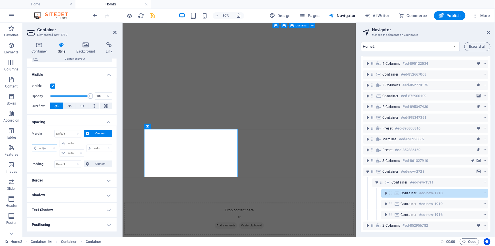
select select "px"
type input "0"
select select "px"
click at [94, 148] on input "0" at bounding box center [101, 148] width 19 height 7
click at [92, 147] on input "0" at bounding box center [101, 148] width 19 height 7
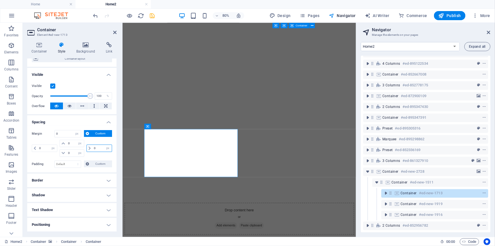
type input "30"
select select "DISABLED_OPTION_VALUE"
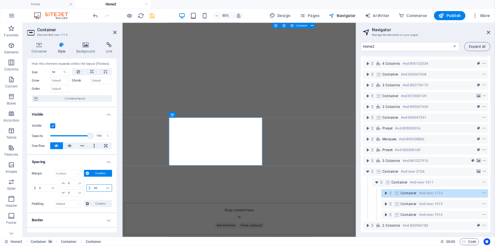
scroll to position [0, 0]
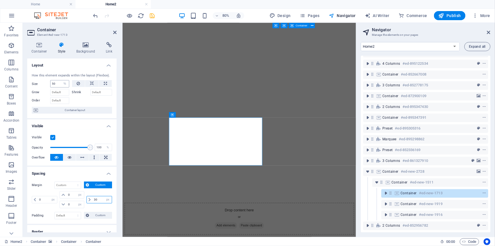
type input "30"
drag, startPoint x: 56, startPoint y: 82, endPoint x: 51, endPoint y: 83, distance: 4.8
click at [51, 83] on input "50" at bounding box center [59, 83] width 18 height 7
type input "49"
click at [94, 197] on input "30" at bounding box center [101, 199] width 19 height 7
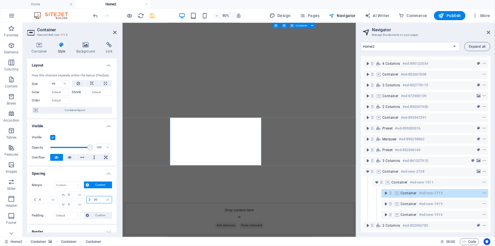
click at [94, 197] on input "30" at bounding box center [101, 199] width 19 height 7
click at [487, 32] on icon at bounding box center [488, 32] width 3 height 5
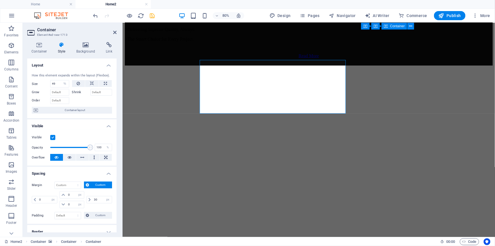
scroll to position [2348, 0]
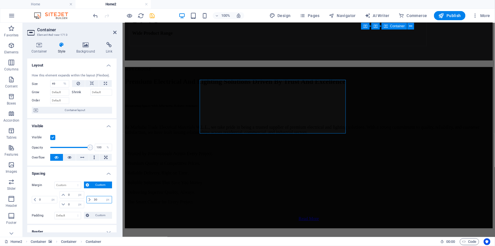
click at [94, 199] on input "30" at bounding box center [101, 199] width 19 height 7
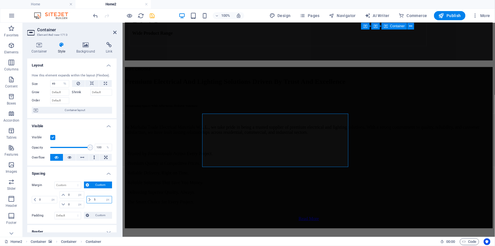
scroll to position [2314, 0]
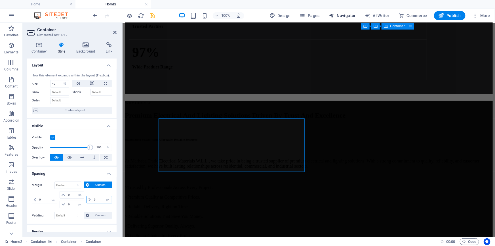
type input "5"
click at [352, 15] on span "Navigator" at bounding box center [342, 16] width 27 height 6
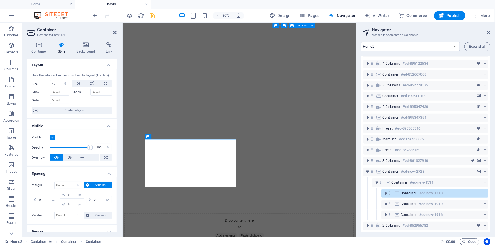
scroll to position [26, 0]
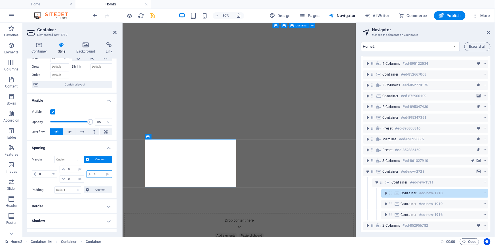
drag, startPoint x: 95, startPoint y: 174, endPoint x: 91, endPoint y: 173, distance: 4.8
click at [91, 173] on div "5 auto px % rem vw vh" at bounding box center [99, 173] width 26 height 7
click at [76, 161] on select "Default auto px % rem vw vh Custom" at bounding box center [68, 159] width 26 height 7
click at [55, 156] on select "Default auto px % rem vw vh Custom" at bounding box center [68, 159] width 26 height 7
select select "DISABLED_OPTION_VALUE"
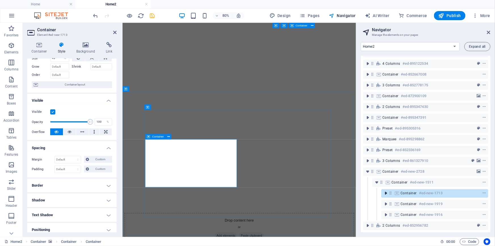
click at [385, 190] on icon "toggle-expand" at bounding box center [386, 193] width 6 height 6
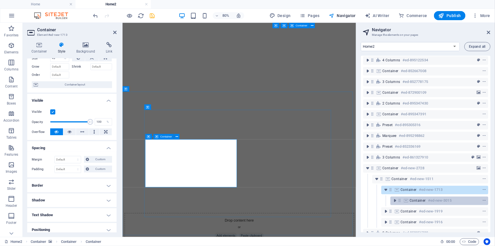
click at [429, 201] on h6 "#ed-new-3015" at bounding box center [440, 200] width 24 height 7
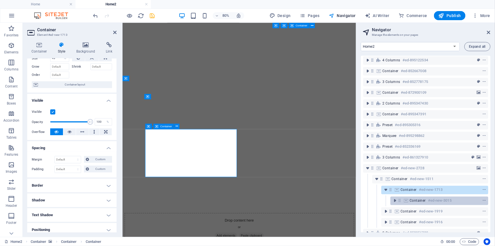
scroll to position [2510, 0]
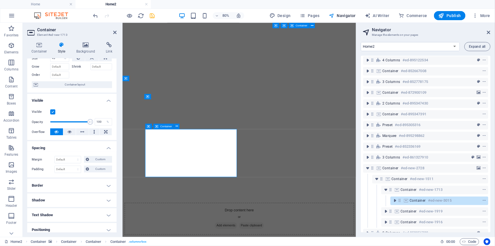
click at [430, 201] on h6 "#ed-new-3015" at bounding box center [440, 200] width 24 height 7
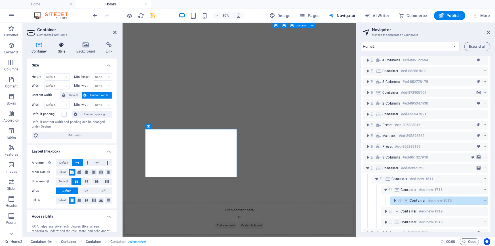
click at [60, 51] on h4 "Style" at bounding box center [63, 48] width 18 height 12
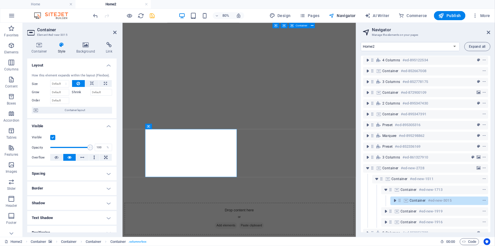
click at [90, 174] on h4 "Spacing" at bounding box center [71, 173] width 89 height 14
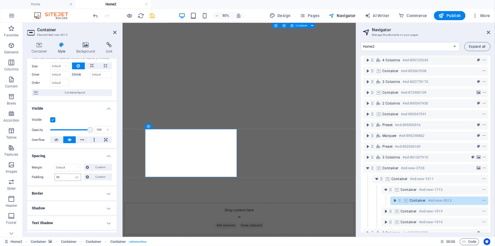
scroll to position [26, 0]
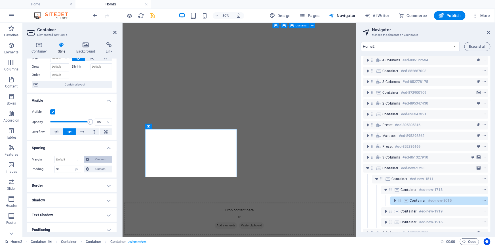
click at [97, 159] on span "Custom" at bounding box center [101, 159] width 20 height 7
click at [95, 173] on select "auto px % rem vw vh" at bounding box center [99, 173] width 25 height 7
select select "px"
click at [103, 170] on select "auto px % rem vw vh" at bounding box center [99, 173] width 25 height 7
type input "0"
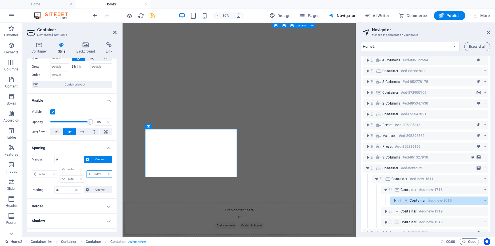
select select "px"
type input "0"
select select "px"
type input "0"
select select "px"
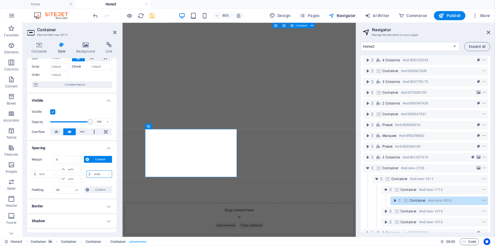
type input "0"
select select "px"
type input "30"
select select "DISABLED_OPTION_VALUE"
type input "30"
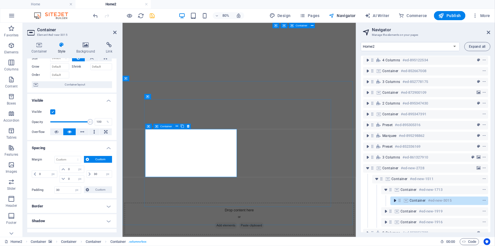
click at [395, 200] on icon "toggle-expand" at bounding box center [395, 200] width 6 height 6
click at [490, 32] on icon at bounding box center [488, 32] width 3 height 5
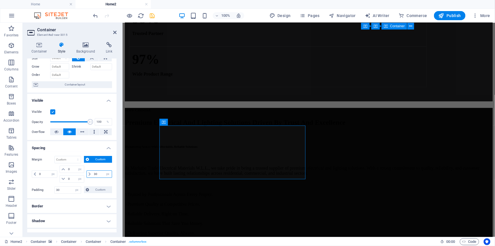
drag, startPoint x: 97, startPoint y: 172, endPoint x: 92, endPoint y: 172, distance: 5.1
click at [92, 172] on input "30" at bounding box center [101, 173] width 19 height 7
click at [74, 161] on select "Default auto px % rem vw vh Custom" at bounding box center [68, 159] width 26 height 7
click at [55, 156] on select "Default auto px % rem vw vh Custom" at bounding box center [68, 159] width 26 height 7
select select "DISABLED_OPTION_VALUE"
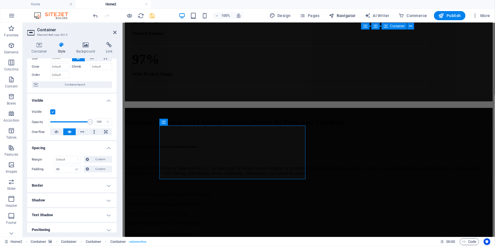
click at [343, 12] on button "Navigator" at bounding box center [341, 15] width 31 height 9
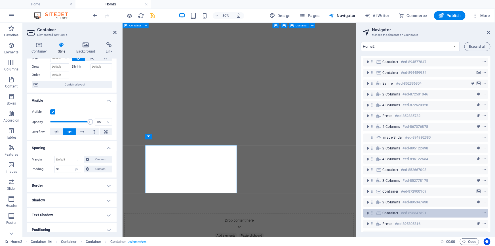
scroll to position [109, 0]
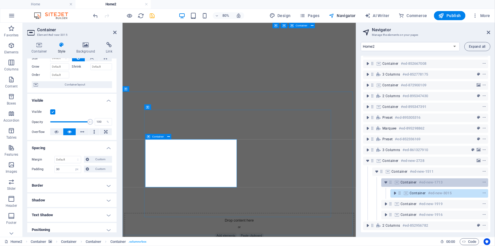
click at [412, 180] on span "Container" at bounding box center [408, 182] width 16 height 5
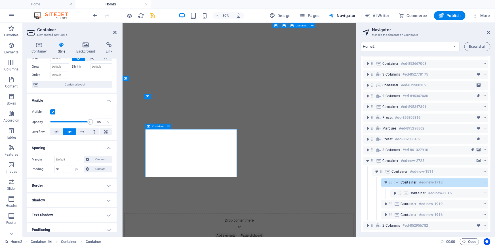
click at [412, 180] on span "Container" at bounding box center [408, 182] width 16 height 5
select select "%"
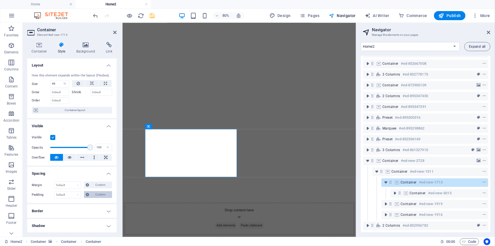
click at [91, 195] on span "Custom" at bounding box center [101, 194] width 20 height 7
click at [99, 210] on input "number" at bounding box center [101, 209] width 19 height 7
type input "30"
type input "0"
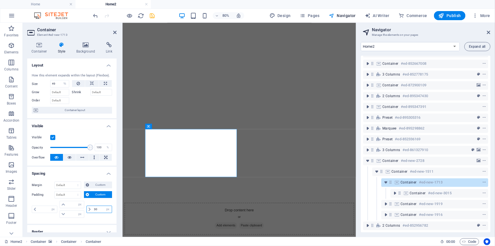
type input "0"
type input "30"
click at [489, 31] on icon at bounding box center [488, 32] width 3 height 5
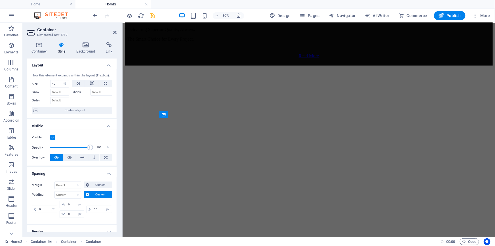
scroll to position [2307, 0]
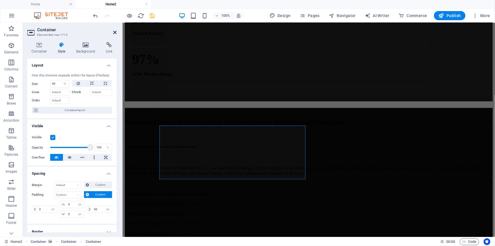
click at [116, 32] on icon at bounding box center [114, 32] width 3 height 5
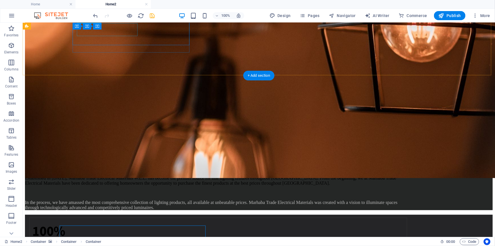
scroll to position [2207, 0]
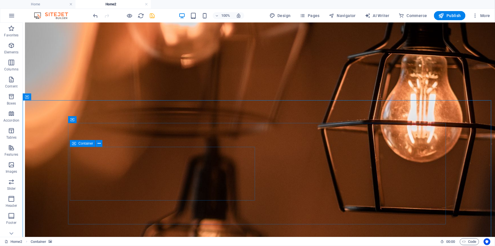
click at [91, 143] on span "Container" at bounding box center [85, 142] width 15 height 3
select select "%"
select select "px"
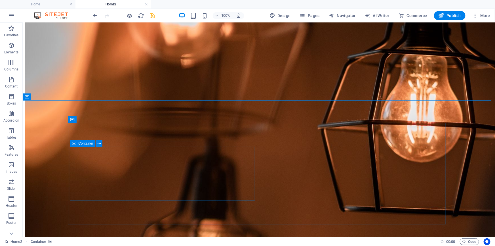
select select "px"
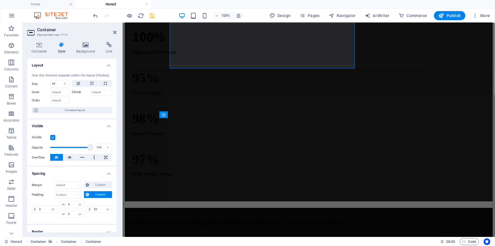
scroll to position [2314, 0]
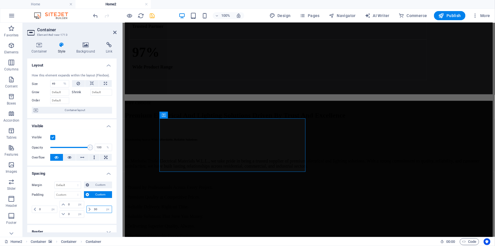
click at [93, 208] on input "30" at bounding box center [101, 209] width 19 height 7
type input "60"
click at [115, 33] on icon at bounding box center [114, 32] width 3 height 5
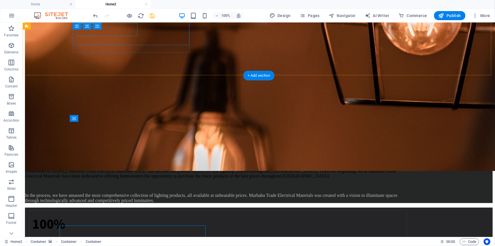
scroll to position [2207, 0]
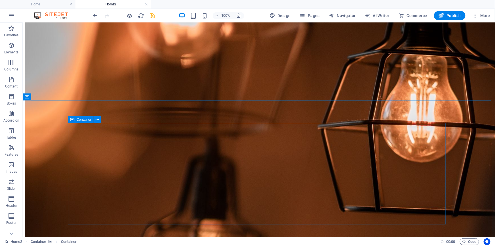
click at [78, 119] on span "Container" at bounding box center [84, 119] width 15 height 3
select select "vw"
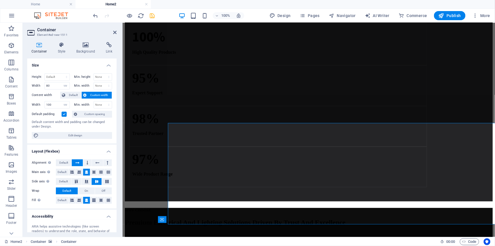
scroll to position [2314, 0]
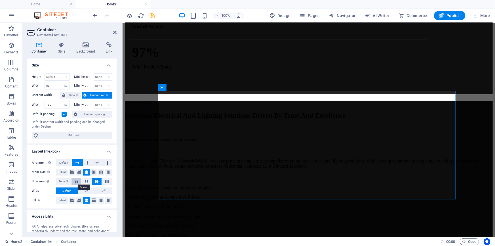
click at [77, 181] on icon at bounding box center [76, 180] width 7 height 3
click at [114, 32] on icon at bounding box center [114, 32] width 3 height 5
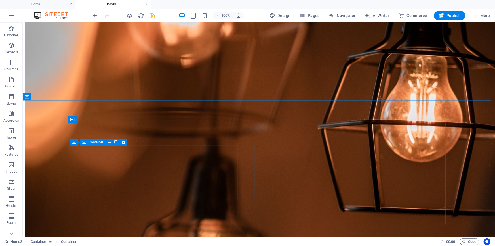
click at [94, 142] on span "Container" at bounding box center [95, 141] width 15 height 3
select select "px"
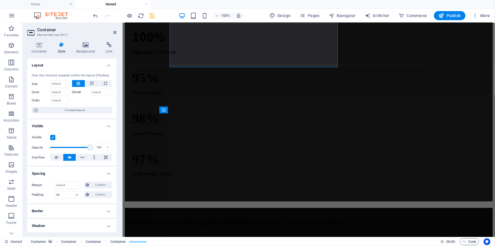
scroll to position [2314, 0]
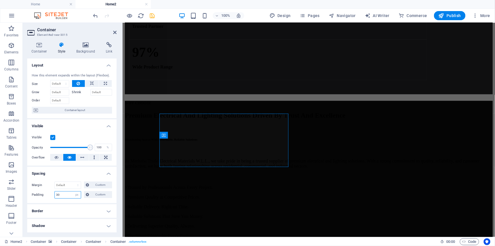
drag, startPoint x: 57, startPoint y: 195, endPoint x: 54, endPoint y: 195, distance: 3.1
click at [54, 195] on div "Padding 30 Default px rem % vh vw Custom Custom" at bounding box center [72, 194] width 80 height 7
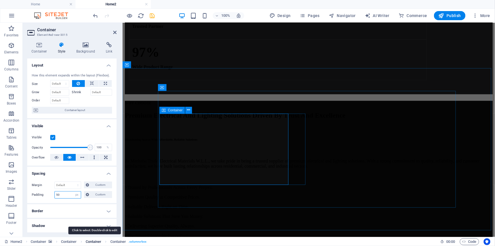
type input "50"
click at [97, 240] on span "Container" at bounding box center [94, 241] width 16 height 7
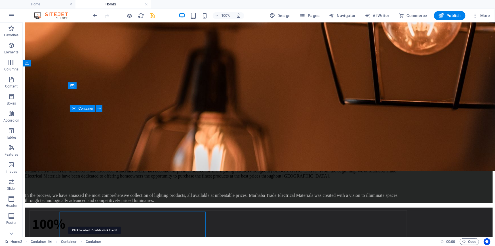
scroll to position [2216, 0]
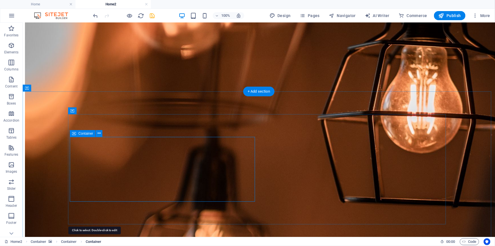
click at [94, 240] on span "Container" at bounding box center [94, 241] width 16 height 7
select select "%"
select select "px"
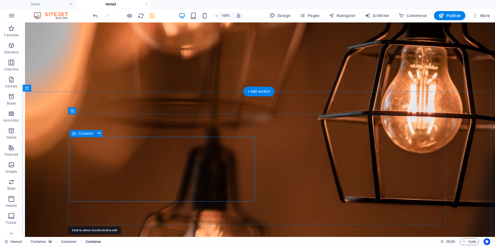
select select "px"
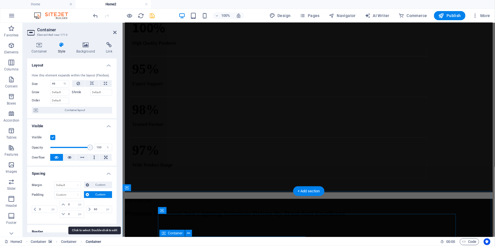
scroll to position [2322, 0]
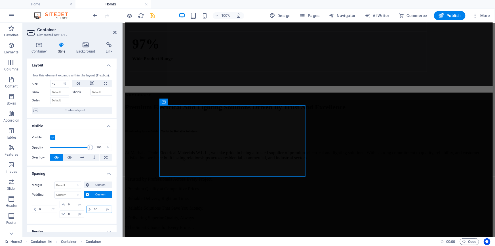
click at [93, 208] on input "60" at bounding box center [101, 209] width 19 height 7
type input "90"
click at [0, 0] on p "Elements" at bounding box center [0, 0] width 0 height 0
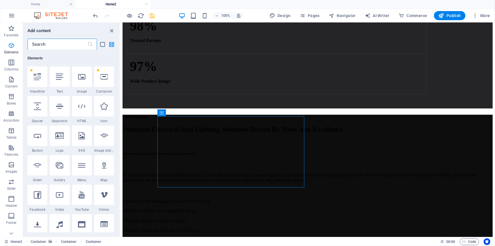
scroll to position [60, 0]
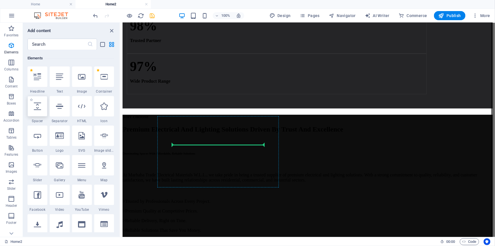
select select "px"
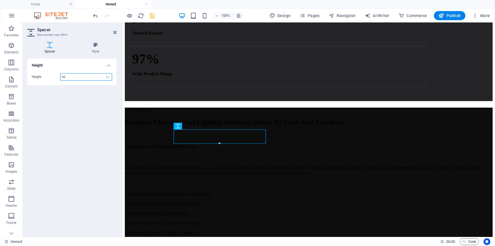
scroll to position [2328, 0]
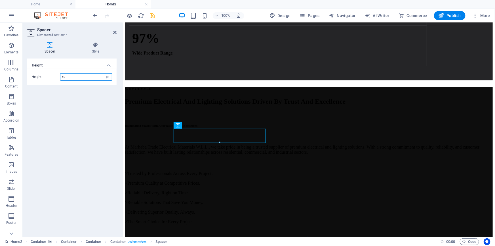
click at [64, 77] on input "50" at bounding box center [85, 76] width 51 height 7
drag, startPoint x: 64, startPoint y: 77, endPoint x: 61, endPoint y: 77, distance: 3.2
click at [61, 77] on input "50" at bounding box center [85, 76] width 51 height 7
type input "30"
click at [115, 31] on icon at bounding box center [114, 32] width 3 height 5
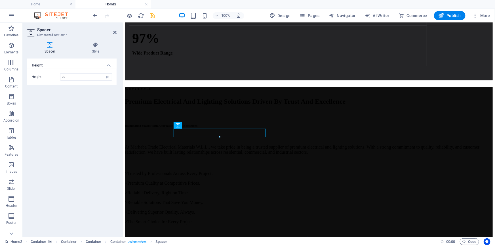
scroll to position [2225, 0]
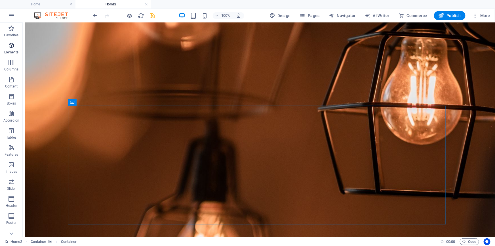
click at [0, 0] on icon "button" at bounding box center [0, 0] width 0 height 0
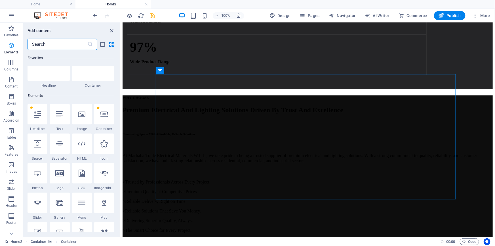
scroll to position [60, 0]
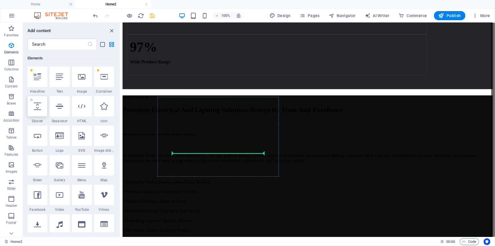
select select "px"
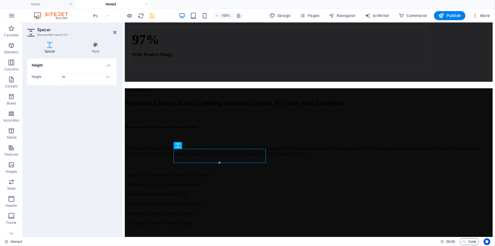
scroll to position [2336, 0]
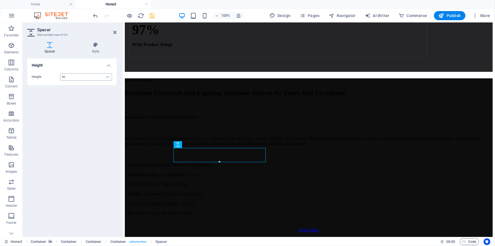
click at [62, 76] on input "50" at bounding box center [85, 76] width 51 height 7
click at [61, 76] on input "50" at bounding box center [85, 76] width 51 height 7
type input "20"
click at [67, 102] on div "Height Height 20 px rem vh vw" at bounding box center [71, 145] width 89 height 174
click at [116, 31] on icon at bounding box center [114, 32] width 3 height 5
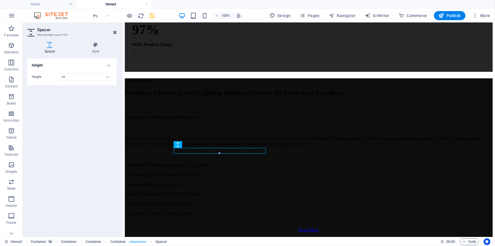
scroll to position [2230, 0]
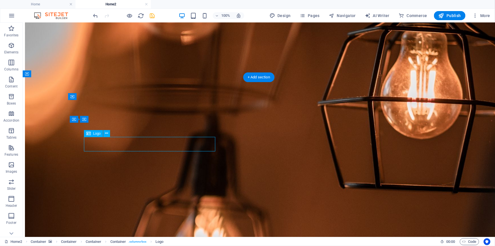
select select "px"
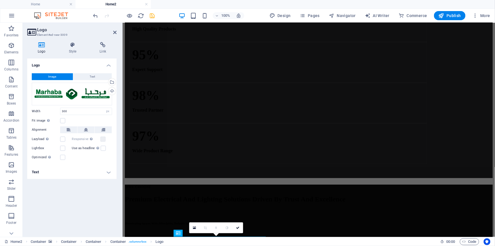
scroll to position [2319, 0]
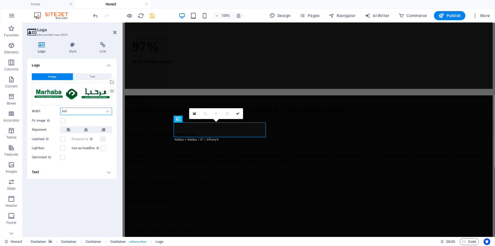
click at [63, 111] on input "300" at bounding box center [85, 111] width 51 height 7
type input "350"
click at [115, 32] on icon at bounding box center [114, 32] width 3 height 5
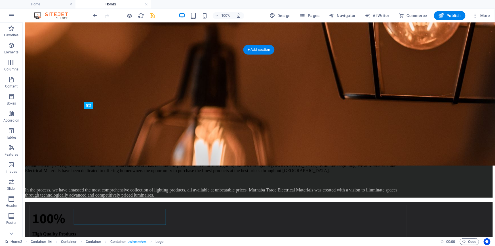
scroll to position [2233, 0]
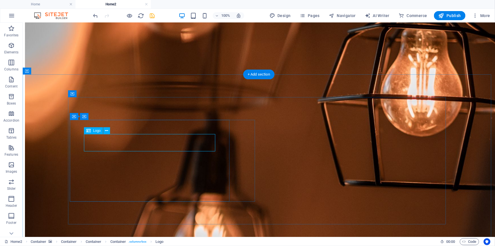
select select "px"
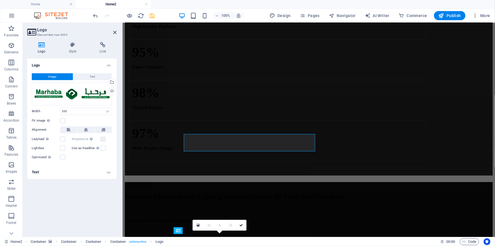
scroll to position [2320, 0]
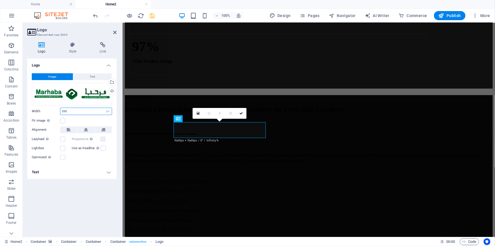
drag, startPoint x: 64, startPoint y: 111, endPoint x: 60, endPoint y: 111, distance: 4.0
click at [60, 111] on input "350" at bounding box center [85, 111] width 51 height 7
type input "400"
click at [94, 186] on div "Logo Image Text Drag files here, click to choose files or select files from Fil…" at bounding box center [71, 145] width 89 height 174
click at [115, 32] on icon at bounding box center [114, 32] width 3 height 5
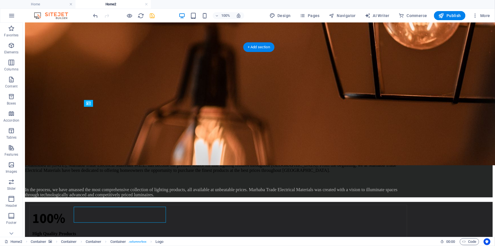
scroll to position [2235, 0]
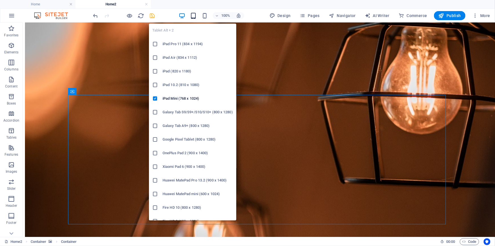
click at [0, 0] on icon "button" at bounding box center [0, 0] width 0 height 0
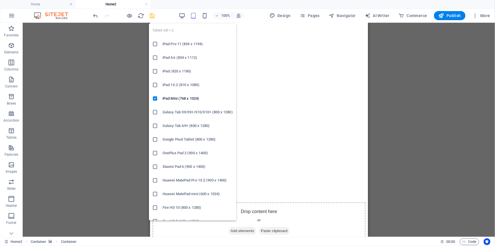
scroll to position [2961, 0]
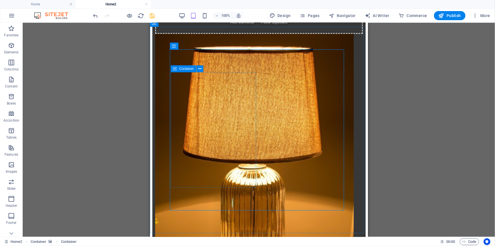
click at [181, 69] on span "Container" at bounding box center [186, 68] width 15 height 3
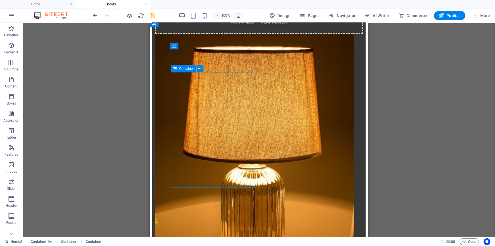
click at [181, 69] on span "Container" at bounding box center [186, 68] width 15 height 3
select select "%"
select select "px"
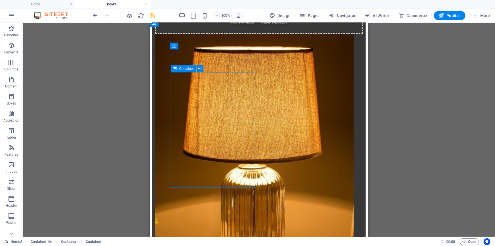
select select "px"
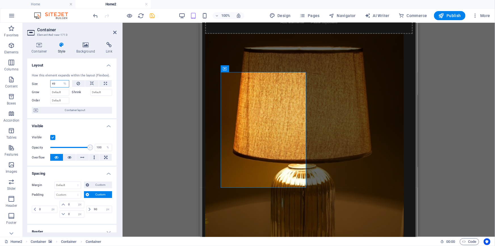
drag, startPoint x: 55, startPoint y: 85, endPoint x: 51, endPoint y: 84, distance: 4.0
click at [51, 84] on input "49" at bounding box center [59, 83] width 18 height 7
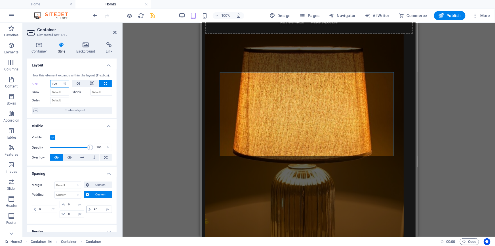
type input "100"
drag, startPoint x: 98, startPoint y: 209, endPoint x: 92, endPoint y: 209, distance: 5.7
click at [92, 209] on input "90" at bounding box center [101, 209] width 19 height 7
type input "0"
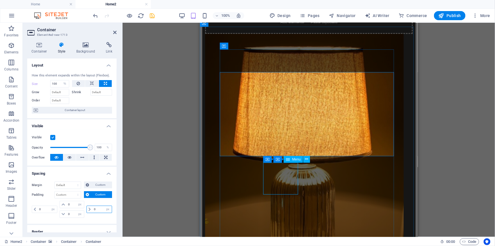
select select "px"
type input "0"
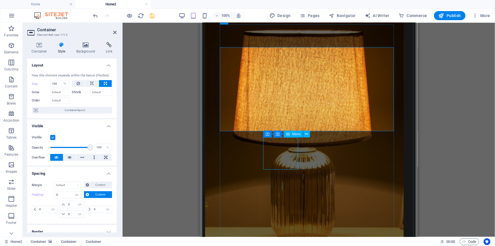
scroll to position [2987, 0]
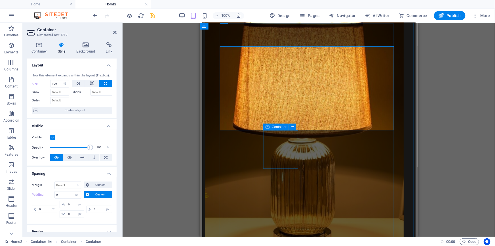
click at [275, 127] on span "Container" at bounding box center [279, 126] width 15 height 3
select select "%"
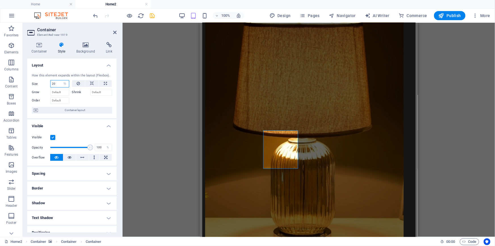
drag, startPoint x: 56, startPoint y: 84, endPoint x: 49, endPoint y: 83, distance: 7.0
click at [49, 83] on div "Size 20 Default auto px % 1/1 1/2 1/3 1/4 1/5 1/6 1/7 1/8 1/9 1/10" at bounding box center [50, 83] width 37 height 7
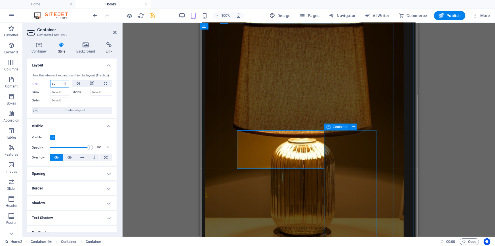
click at [329, 127] on icon at bounding box center [328, 126] width 4 height 7
type input "50"
click at [329, 127] on icon at bounding box center [328, 126] width 4 height 7
select select "%"
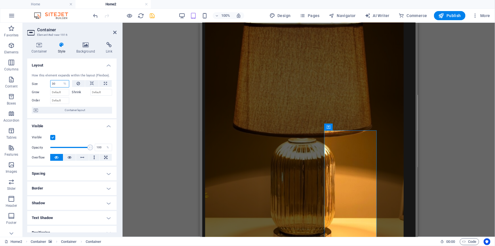
drag, startPoint x: 53, startPoint y: 84, endPoint x: 48, endPoint y: 84, distance: 4.8
click at [48, 84] on div "Size 30 Default auto px % 1/1 1/2 1/3 1/4 1/5 1/6 1/7 1/8 1/9 1/10" at bounding box center [50, 83] width 37 height 7
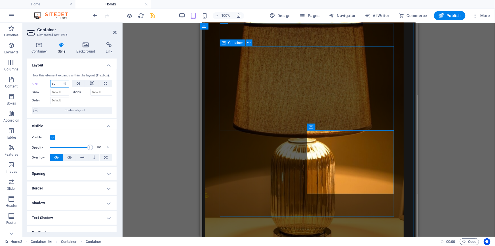
click at [233, 42] on span "Container" at bounding box center [235, 42] width 15 height 3
type input "50"
click at [233, 42] on span "Container" at bounding box center [235, 42] width 15 height 3
select select "%"
select select "px"
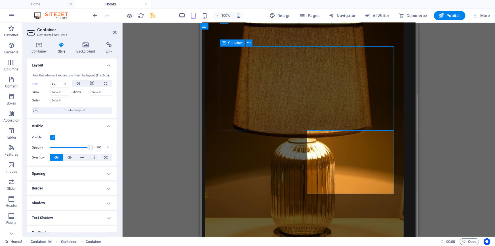
select select "px"
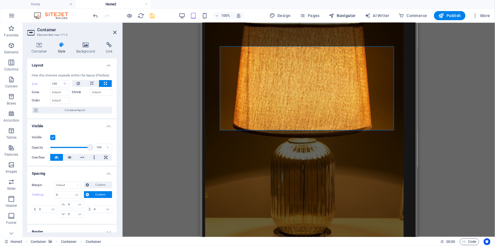
click at [346, 18] on span "Navigator" at bounding box center [342, 16] width 27 height 6
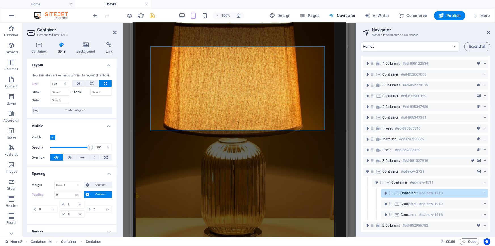
scroll to position [99, 0]
click at [68, 213] on input "0" at bounding box center [75, 213] width 17 height 7
type input "60"
select select "DISABLED_OPTION_VALUE"
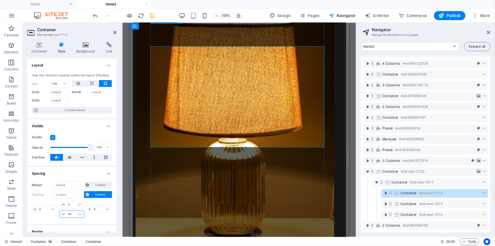
type input "60"
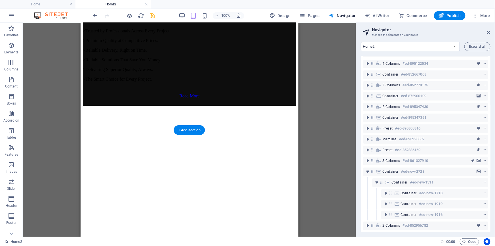
scroll to position [2042, 0]
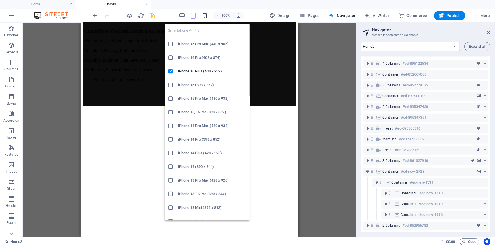
click at [0, 0] on icon "button" at bounding box center [0, 0] width 0 height 0
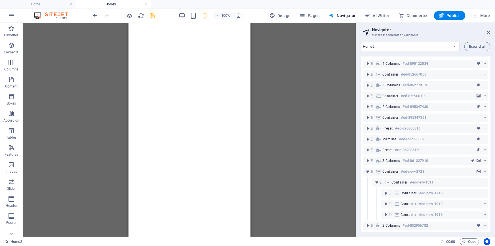
scroll to position [4470, 0]
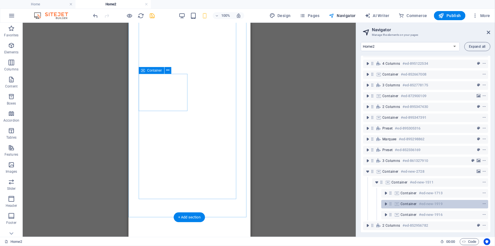
click at [422, 200] on h6 "#ed-new-1919" at bounding box center [431, 203] width 24 height 7
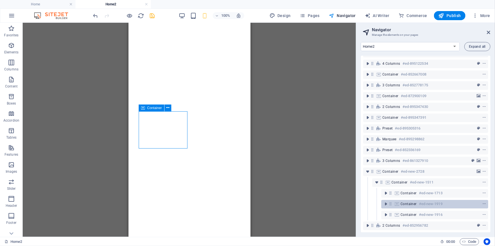
scroll to position [4433, 0]
click at [422, 200] on h6 "#ed-new-1919" at bounding box center [431, 203] width 24 height 7
select select "%"
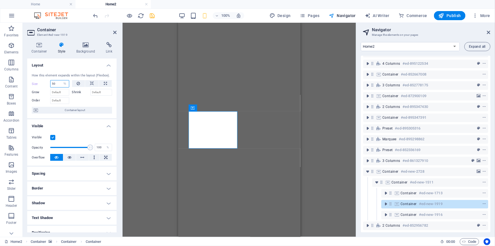
click at [51, 81] on input "50" at bounding box center [59, 83] width 18 height 7
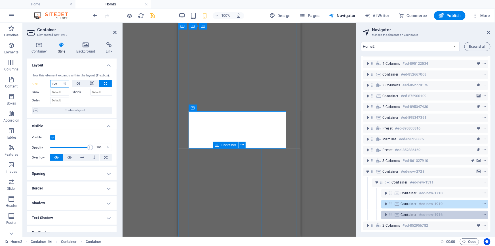
type input "100"
click at [463, 211] on div at bounding box center [473, 214] width 27 height 7
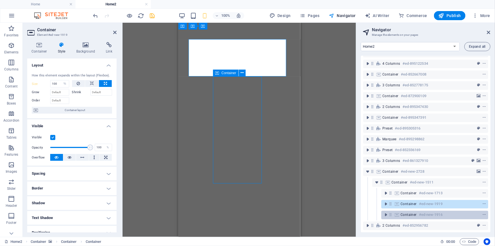
scroll to position [4505, 0]
click at [463, 211] on div at bounding box center [473, 214] width 27 height 7
select select "%"
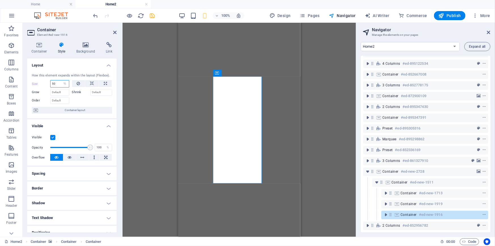
click at [50, 83] on input "50" at bounding box center [59, 83] width 18 height 7
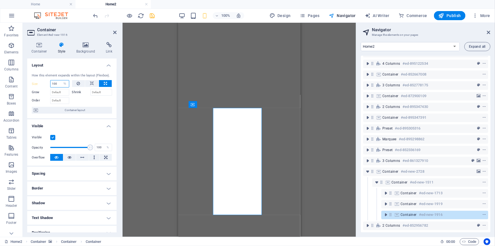
scroll to position [4474, 0]
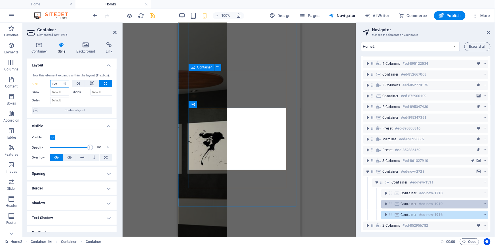
type input "100"
click at [452, 200] on div "Container #ed-new-1919" at bounding box center [429, 203] width 59 height 7
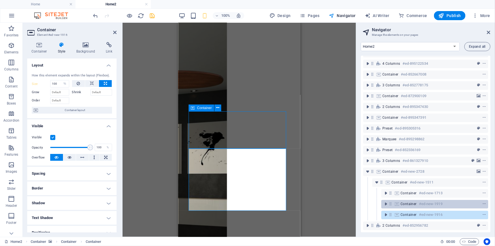
scroll to position [4433, 0]
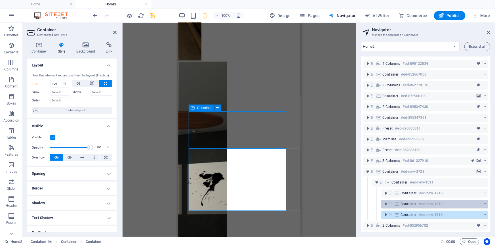
click at [452, 200] on div "Container #ed-new-1919" at bounding box center [429, 203] width 59 height 7
select select "%"
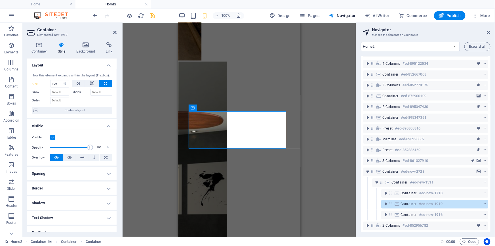
click at [58, 176] on h4 "Spacing" at bounding box center [71, 173] width 89 height 14
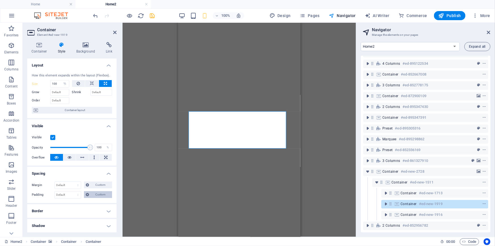
click at [102, 193] on span "Custom" at bounding box center [101, 194] width 20 height 7
click at [67, 215] on input "number" at bounding box center [75, 213] width 17 height 7
type input "2"
type input "0"
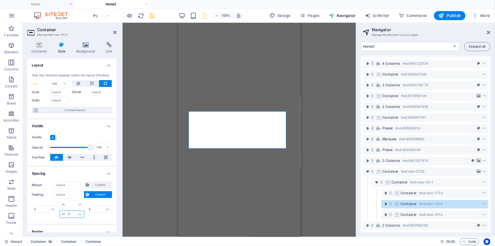
type input "0"
click at [68, 215] on input "20" at bounding box center [75, 213] width 17 height 7
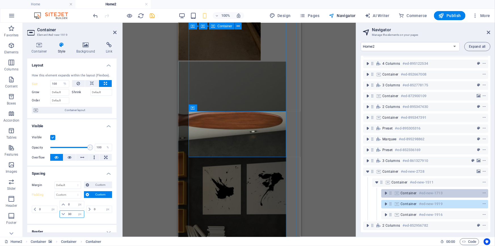
type input "30"
click at [421, 192] on h6 "#ed-new-1713" at bounding box center [431, 192] width 24 height 7
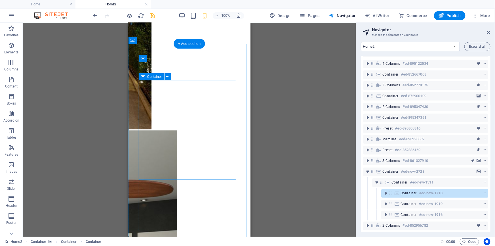
click at [461, 189] on div at bounding box center [473, 192] width 27 height 7
select select "%"
select select "px"
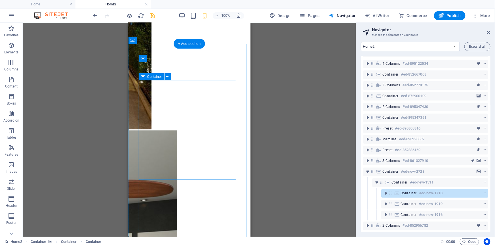
select select "px"
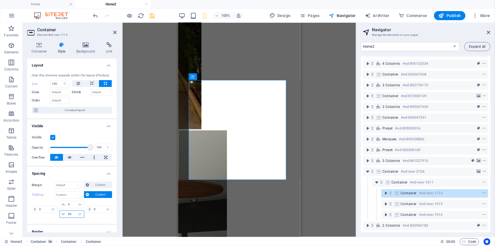
click at [67, 215] on input "60" at bounding box center [75, 213] width 17 height 7
type input "30"
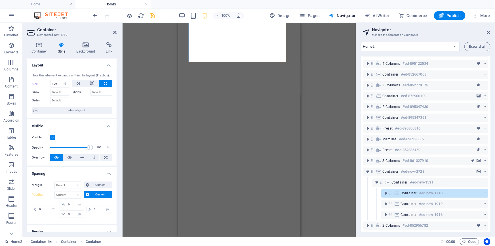
scroll to position [4474, 0]
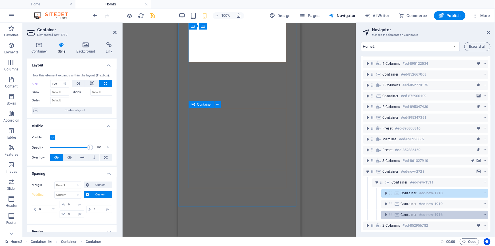
click at [446, 211] on div "Container #ed-new-1916" at bounding box center [429, 214] width 59 height 7
select select "%"
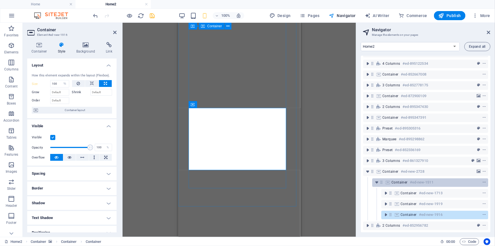
click at [440, 179] on div "Container #ed-new-1511" at bounding box center [425, 182] width 68 height 7
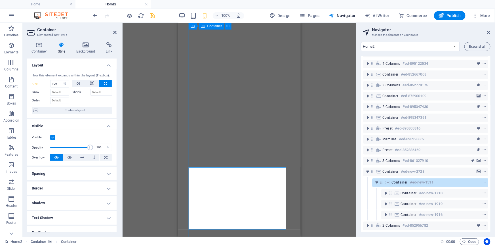
scroll to position [4414, 0]
click at [440, 179] on div "Container #ed-new-1511" at bounding box center [425, 182] width 68 height 7
select select "vw"
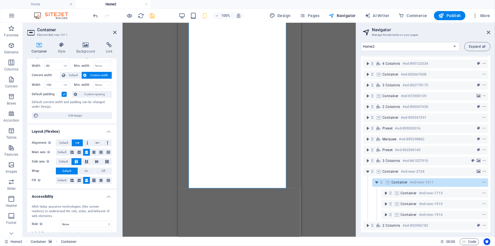
scroll to position [0, 0]
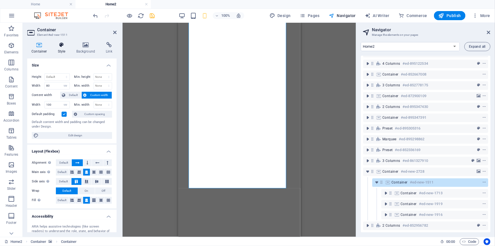
click at [60, 50] on h4 "Style" at bounding box center [63, 48] width 18 height 12
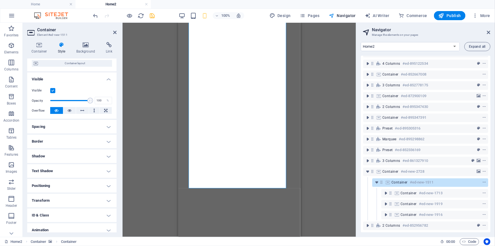
scroll to position [40, 0]
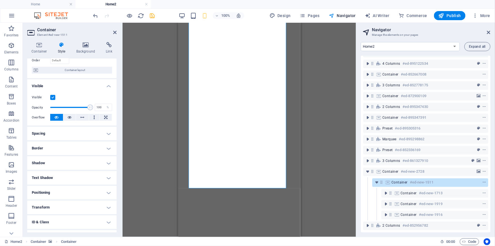
click at [85, 136] on h4 "Spacing" at bounding box center [71, 133] width 89 height 14
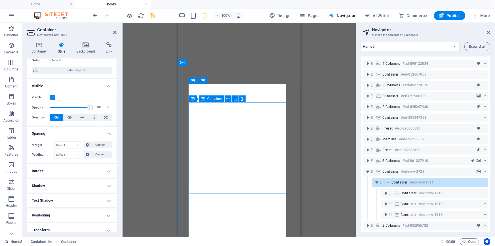
scroll to position [4319, 0]
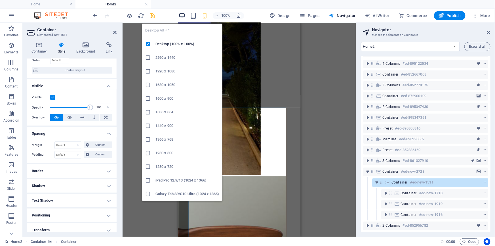
click at [0, 0] on icon "button" at bounding box center [0, 0] width 0 height 0
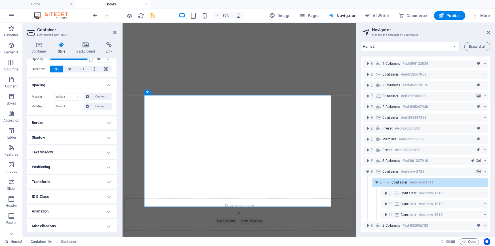
scroll to position [0, 0]
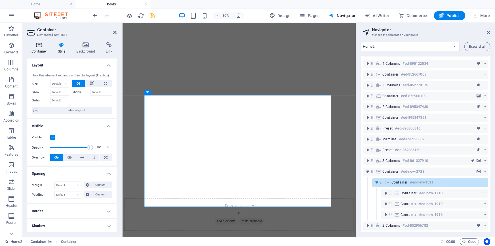
click at [40, 51] on h4 "Container" at bounding box center [40, 48] width 26 height 12
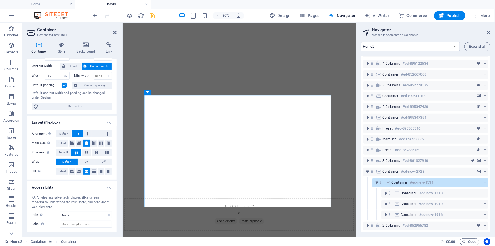
scroll to position [56, 0]
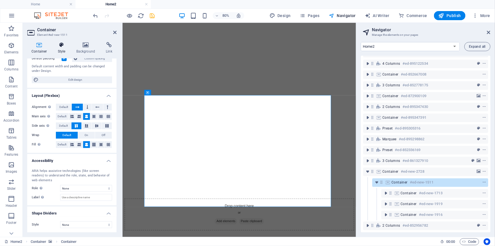
click at [60, 50] on h4 "Style" at bounding box center [63, 48] width 18 height 12
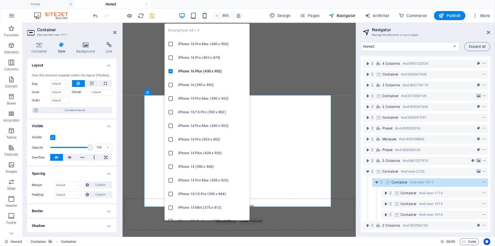
click at [0, 0] on icon "button" at bounding box center [0, 0] width 0 height 0
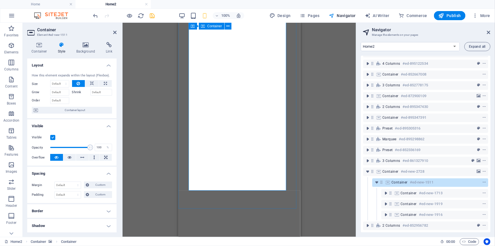
scroll to position [4474, 0]
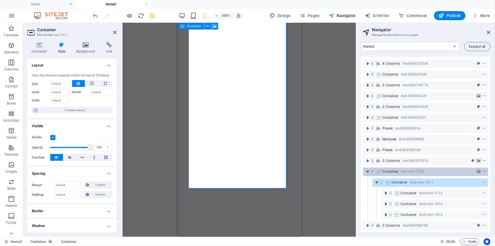
click at [434, 169] on div "Container #ed-new-2728" at bounding box center [420, 171] width 77 height 7
select select "vw"
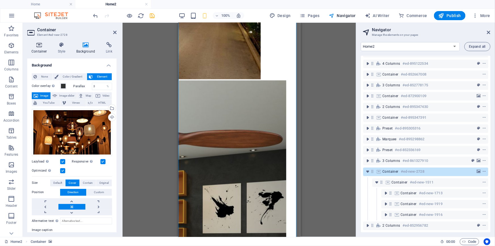
click at [41, 45] on icon at bounding box center [39, 45] width 24 height 6
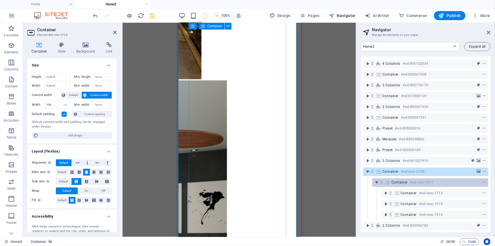
click at [455, 179] on div "Container #ed-new-1511" at bounding box center [425, 182] width 68 height 7
select select "vw"
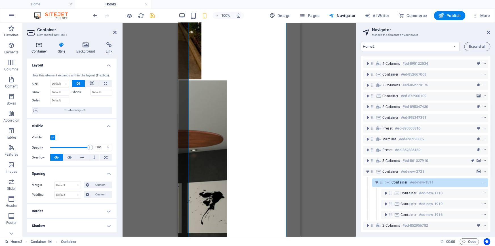
click at [39, 47] on icon at bounding box center [39, 45] width 24 height 6
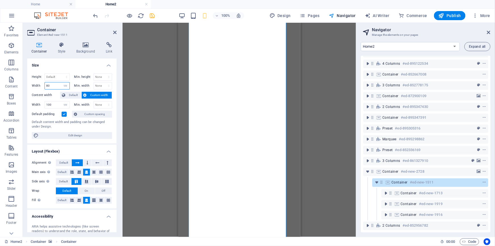
click at [45, 85] on input "80" at bounding box center [57, 85] width 25 height 7
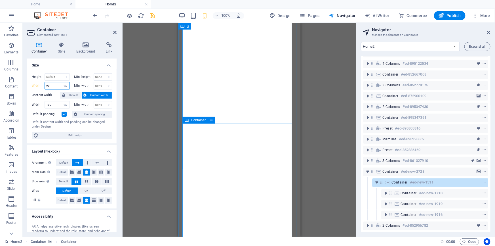
type input "90"
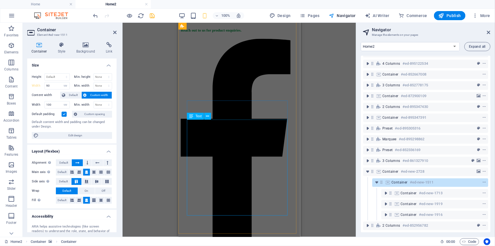
scroll to position [386, 0]
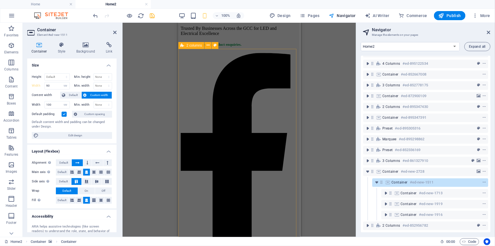
click at [0, 0] on span "2 columns" at bounding box center [0, 0] width 0 height 0
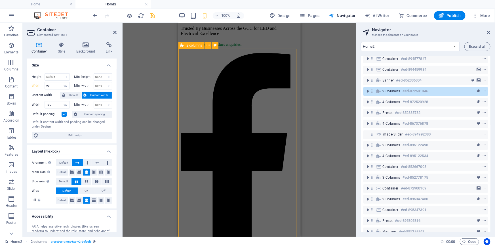
scroll to position [0, 0]
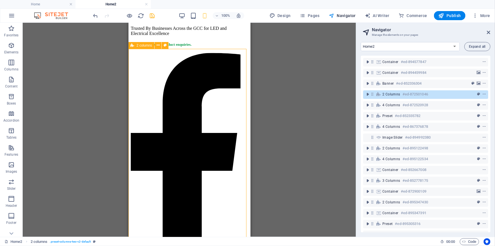
click at [0, 0] on span "2 columns" at bounding box center [0, 0] width 0 height 0
select select "vw"
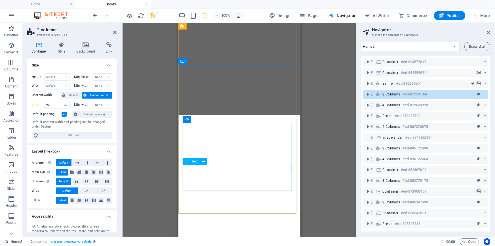
scroll to position [3377, 0]
click at [190, 60] on span "Container" at bounding box center [194, 61] width 15 height 3
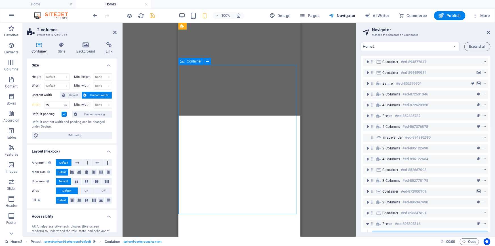
click at [190, 60] on span "Container" at bounding box center [194, 61] width 15 height 3
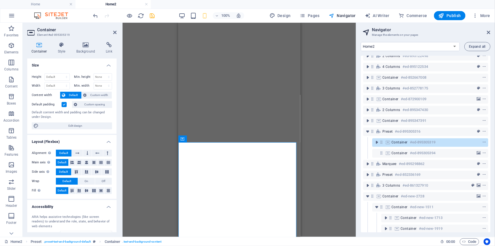
scroll to position [3274, 0]
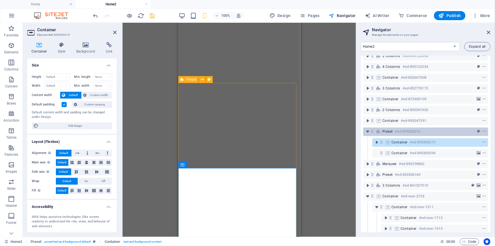
click at [416, 129] on h6 "#ed-895305316" at bounding box center [408, 131] width 26 height 7
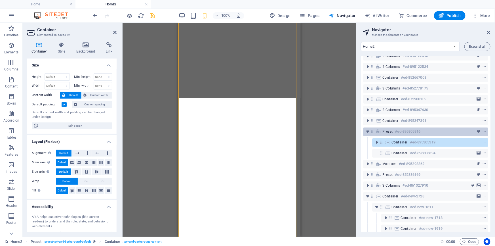
scroll to position [3344, 0]
click at [416, 129] on h6 "#ed-895305316" at bounding box center [408, 131] width 26 height 7
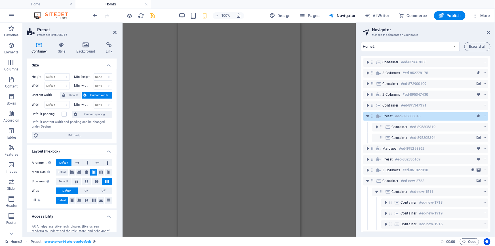
scroll to position [120, 0]
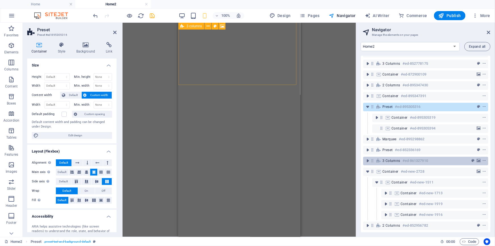
click at [418, 157] on h6 "#ed-861327910" at bounding box center [415, 160] width 26 height 7
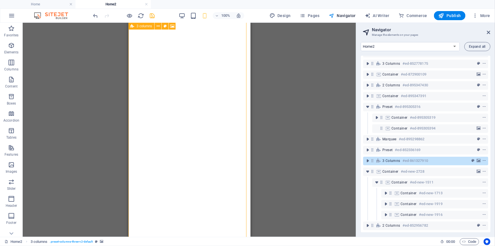
click at [434, 157] on div "3 columns #ed-861327910" at bounding box center [420, 160] width 77 height 7
select select "rem"
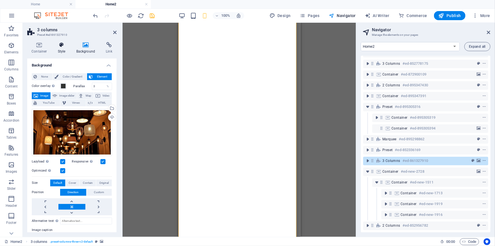
click at [66, 46] on icon at bounding box center [62, 45] width 16 height 6
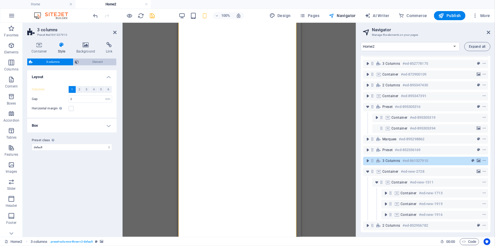
click at [83, 62] on span "Element" at bounding box center [98, 61] width 34 height 7
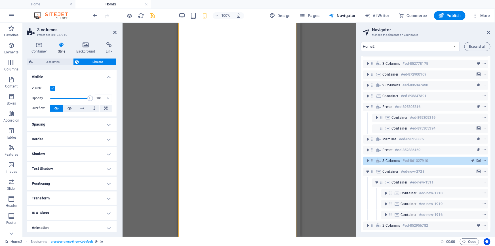
click at [54, 90] on label at bounding box center [52, 88] width 5 height 5
click at [0, 0] on input "Visible" at bounding box center [0, 0] width 0 height 0
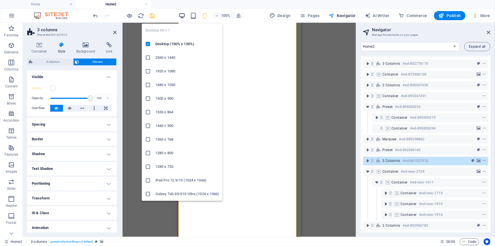
click at [0, 0] on icon "button" at bounding box center [0, 0] width 0 height 0
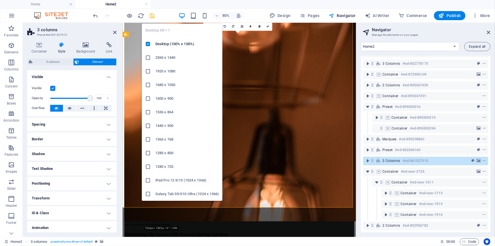
scroll to position [2334, 0]
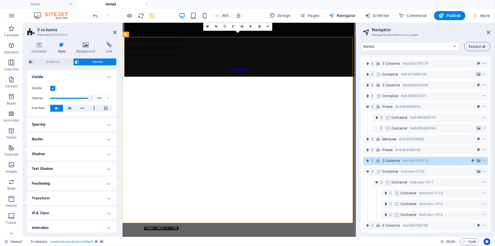
click at [51, 87] on label at bounding box center [52, 88] width 5 height 5
click at [0, 0] on input "Visible" at bounding box center [0, 0] width 0 height 0
click at [150, 16] on icon "save" at bounding box center [152, 15] width 7 height 7
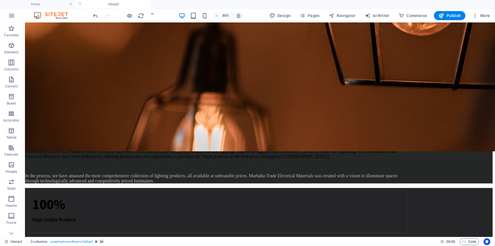
scroll to position [2046, 0]
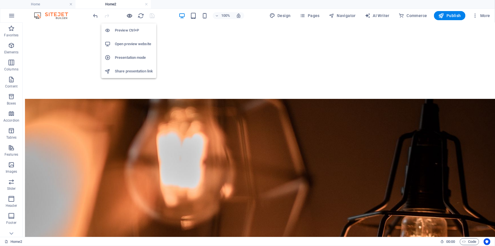
click at [0, 0] on icon "button" at bounding box center [0, 0] width 0 height 0
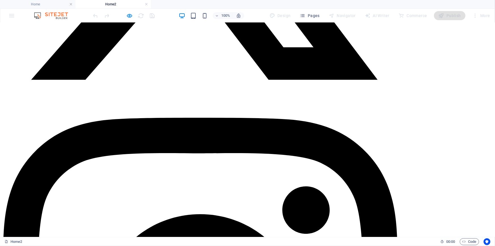
scroll to position [1482, 0]
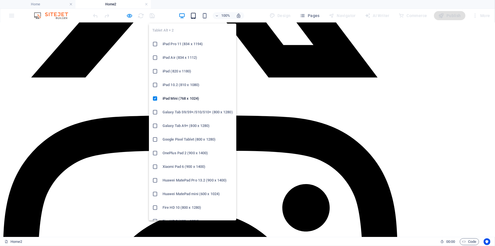
click at [0, 0] on icon "button" at bounding box center [0, 0] width 0 height 0
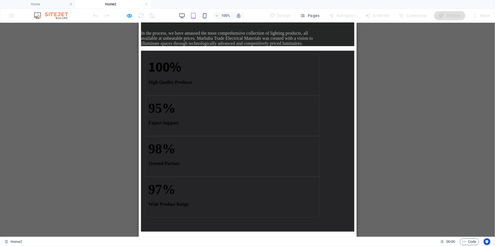
scroll to position [1723, 0]
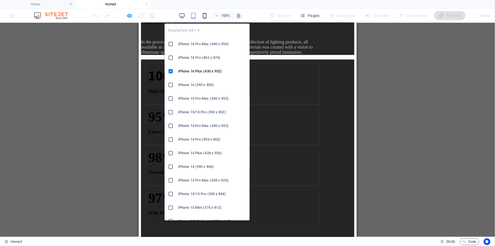
click at [0, 0] on icon "button" at bounding box center [0, 0] width 0 height 0
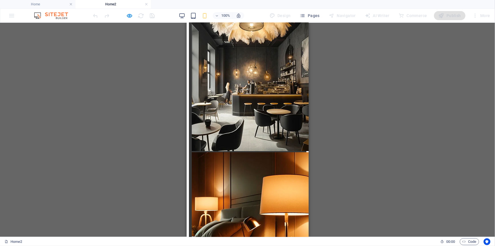
scroll to position [2159, 0]
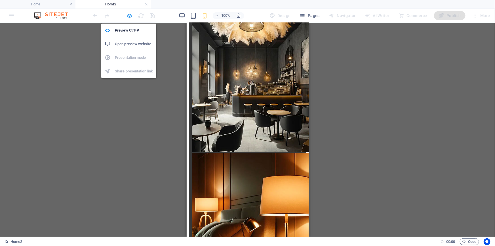
click at [0, 0] on icon "button" at bounding box center [0, 0] width 0 height 0
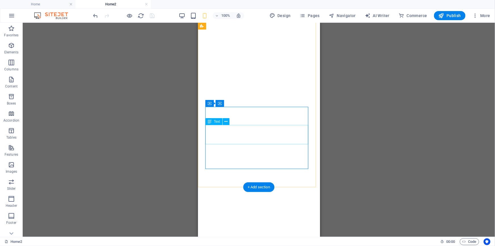
scroll to position [4375, 0]
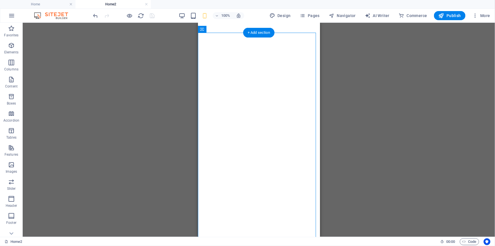
select select "vw"
select select "px"
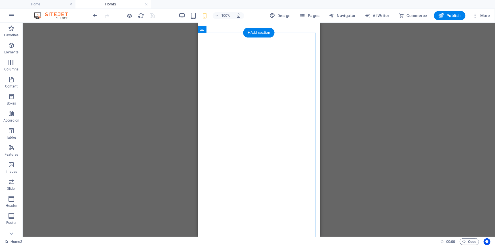
select select "px"
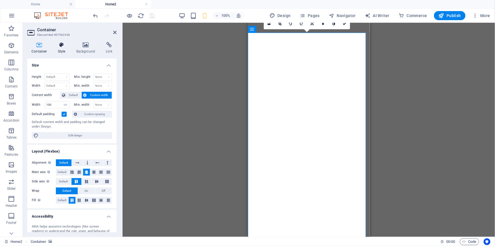
click at [58, 45] on icon at bounding box center [62, 45] width 16 height 6
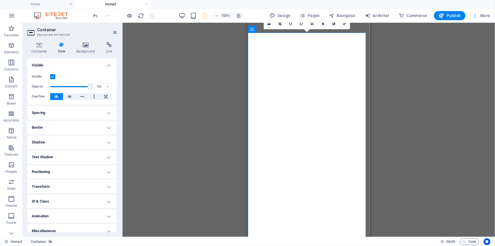
click at [75, 112] on h4 "Spacing" at bounding box center [71, 113] width 89 height 14
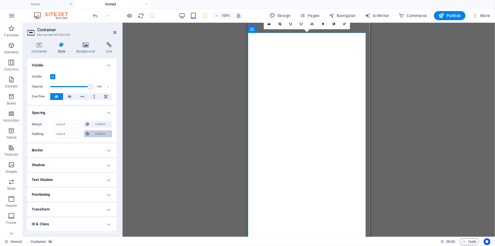
click at [99, 134] on span "Custom" at bounding box center [101, 133] width 20 height 7
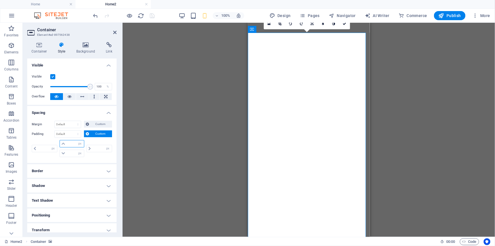
click at [73, 143] on input "number" at bounding box center [75, 143] width 17 height 7
type input "30"
click at [67, 153] on input "number" at bounding box center [75, 153] width 17 height 7
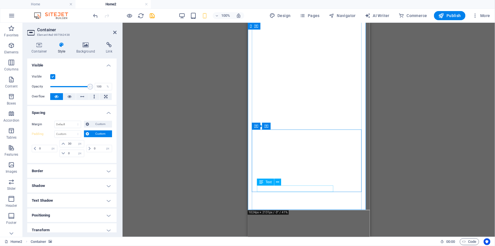
scroll to position [4448, 0]
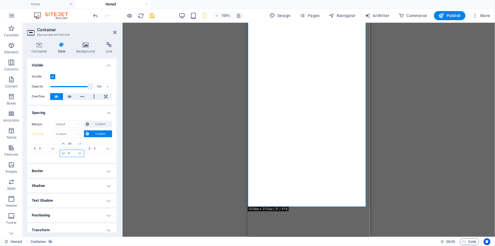
click at [67, 151] on input "number" at bounding box center [75, 153] width 17 height 7
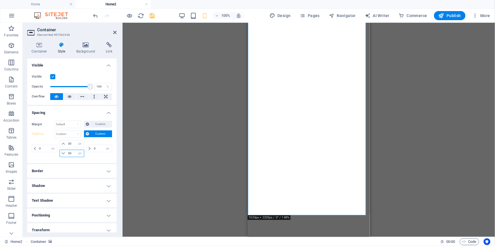
click at [68, 151] on input "30" at bounding box center [75, 153] width 17 height 7
type input "20"
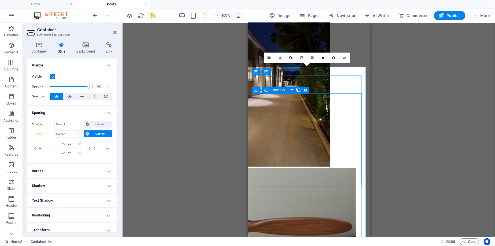
scroll to position [4319, 0]
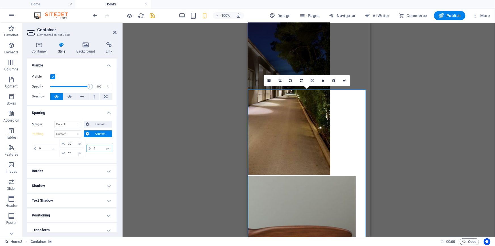
click at [93, 147] on input "number" at bounding box center [101, 148] width 19 height 7
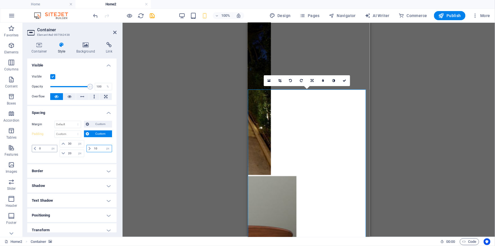
type input "10"
click at [39, 148] on input "number" at bounding box center [47, 148] width 19 height 7
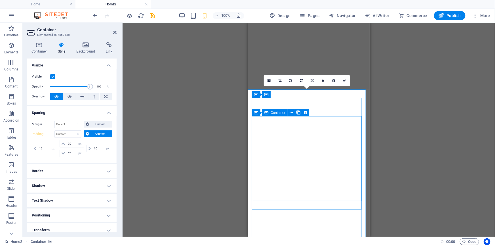
type input "10"
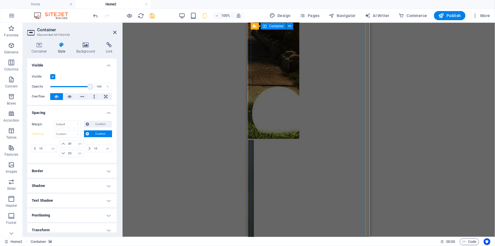
scroll to position [3525, 0]
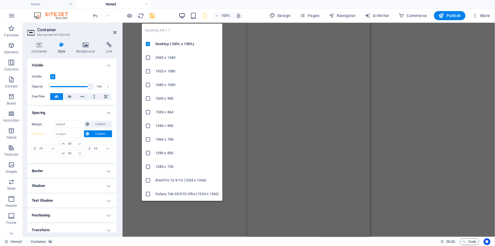
click at [183, 15] on icon "button" at bounding box center [182, 15] width 7 height 7
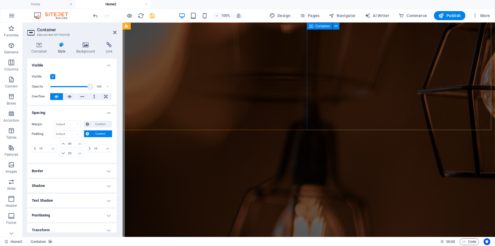
scroll to position [1925, 0]
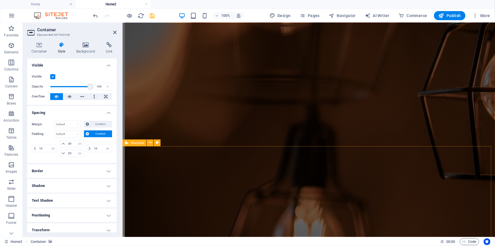
click at [134, 143] on span "Marquee" at bounding box center [137, 142] width 13 height 3
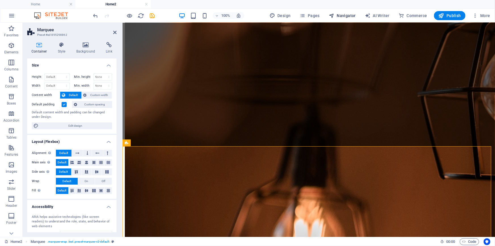
click at [349, 12] on button "Navigator" at bounding box center [341, 15] width 31 height 9
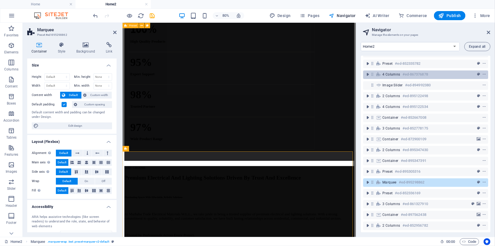
scroll to position [56, 0]
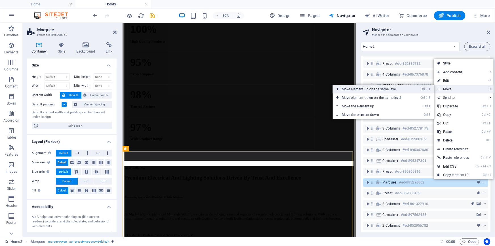
click at [405, 92] on link "Ctrl ⇧ ⬆ Move element up on the same level" at bounding box center [373, 89] width 80 height 9
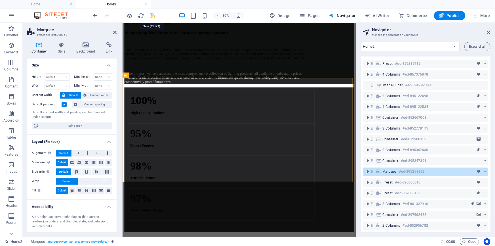
click at [150, 17] on icon "save" at bounding box center [152, 15] width 7 height 7
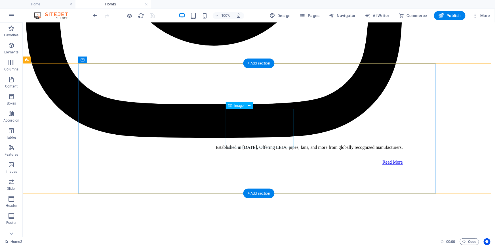
scroll to position [1766, 0]
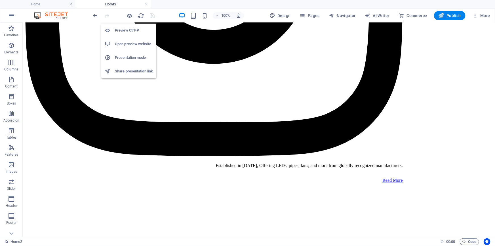
click at [128, 19] on div "Preview Ctrl+P Open preview website Presentation mode Share presentation link" at bounding box center [128, 48] width 55 height 59
drag, startPoint x: 128, startPoint y: 17, endPoint x: 305, endPoint y: 55, distance: 180.8
click at [128, 17] on icon "button" at bounding box center [129, 15] width 7 height 7
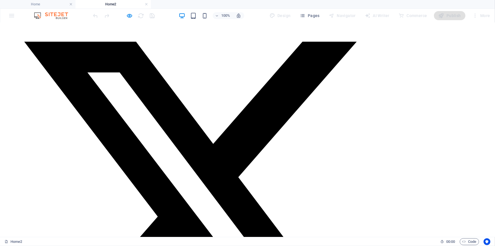
scroll to position [1224, 0]
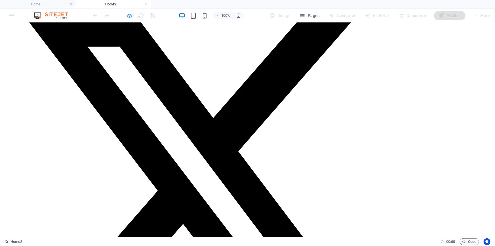
click at [131, 15] on icon "button" at bounding box center [129, 15] width 7 height 7
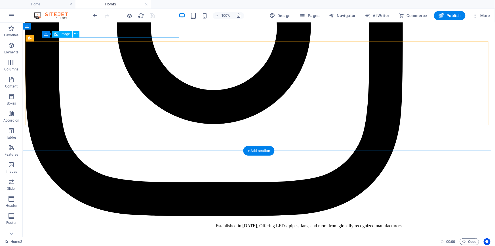
scroll to position [1616, 0]
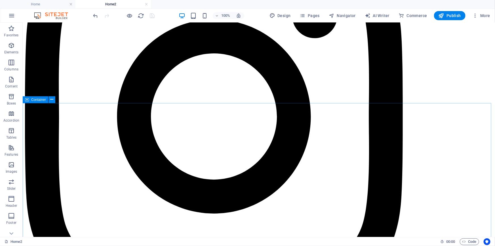
click at [39, 100] on span "Container" at bounding box center [38, 99] width 15 height 3
select select "vh"
select select "vw"
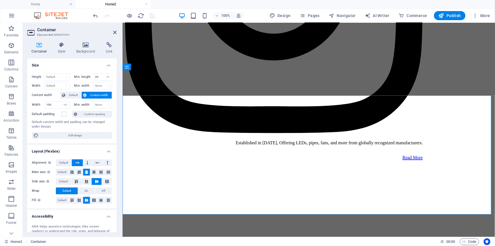
scroll to position [1738, 0]
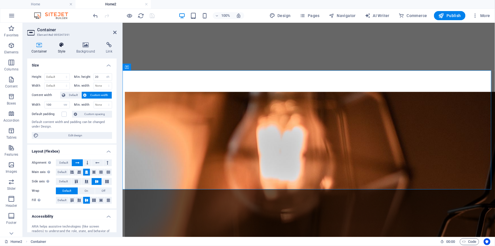
click at [62, 52] on h4 "Style" at bounding box center [63, 48] width 18 height 12
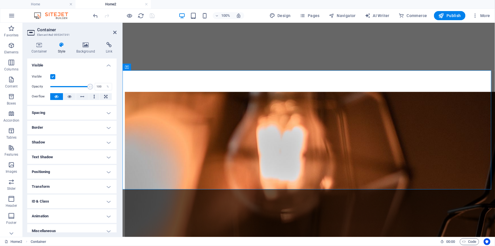
click at [77, 116] on h4 "Spacing" at bounding box center [71, 113] width 89 height 14
click at [67, 153] on input "90" at bounding box center [75, 153] width 17 height 7
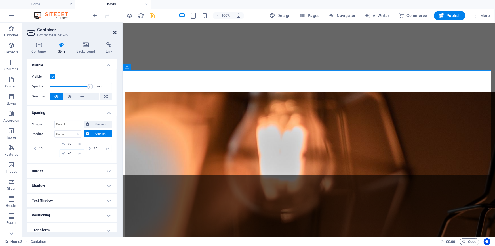
type input "40"
click at [116, 32] on icon at bounding box center [114, 32] width 3 height 5
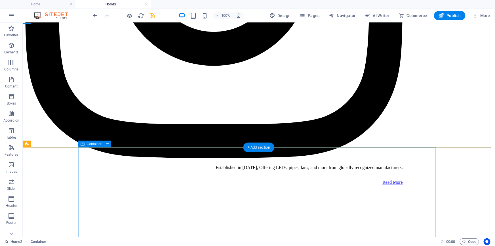
scroll to position [1660, 0]
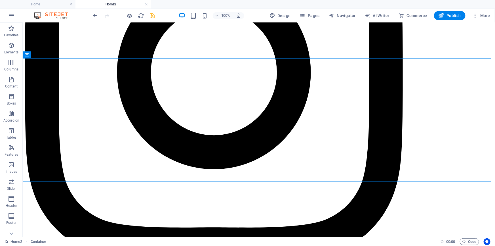
click at [153, 15] on icon "save" at bounding box center [152, 15] width 7 height 7
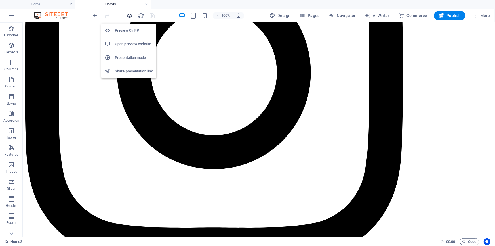
click at [131, 17] on icon "button" at bounding box center [129, 15] width 7 height 7
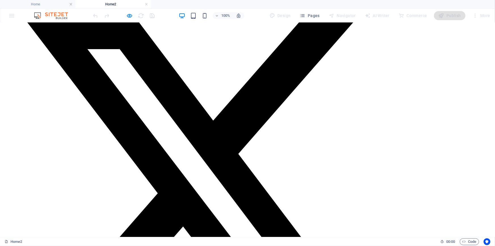
scroll to position [1081, 0]
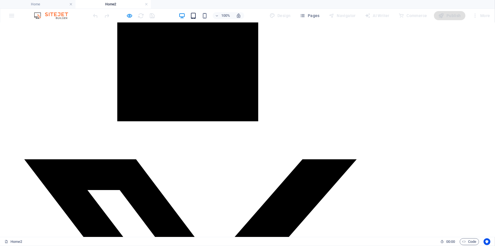
click at [196, 12] on icon "button" at bounding box center [193, 15] width 7 height 7
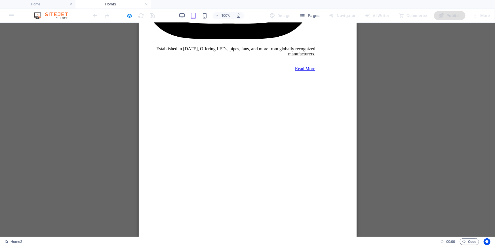
scroll to position [1364, 0]
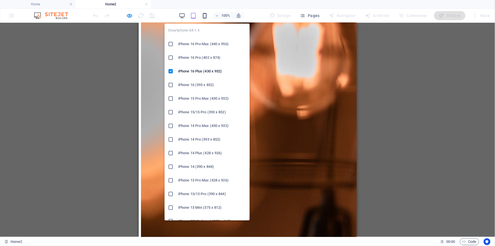
click at [207, 14] on icon "button" at bounding box center [204, 15] width 7 height 7
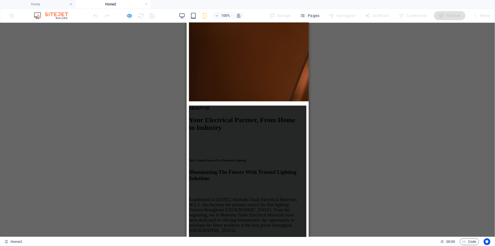
scroll to position [1761, 0]
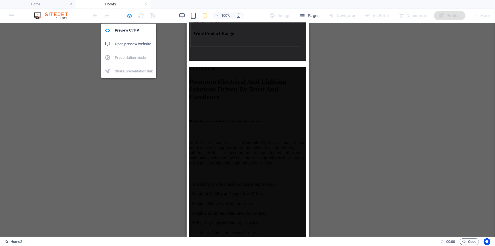
click at [130, 16] on icon "button" at bounding box center [129, 15] width 7 height 7
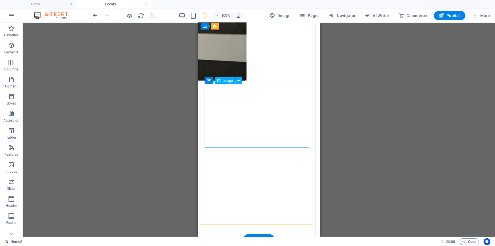
scroll to position [3106, 0]
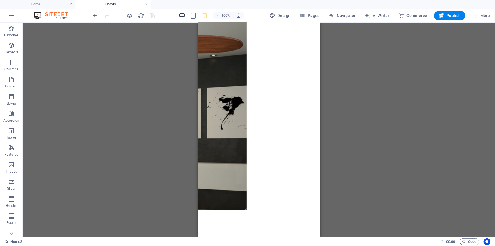
click at [183, 16] on icon "button" at bounding box center [182, 15] width 7 height 7
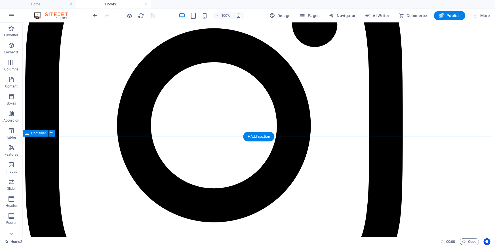
scroll to position [1607, 0]
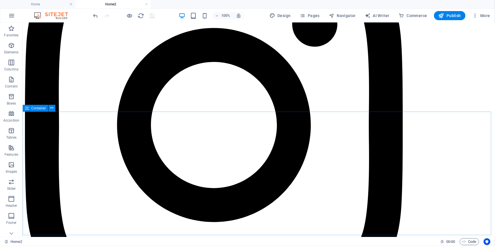
click at [35, 108] on span "Container" at bounding box center [38, 107] width 15 height 3
select select "px"
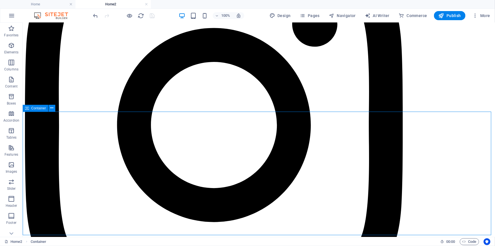
select select "px"
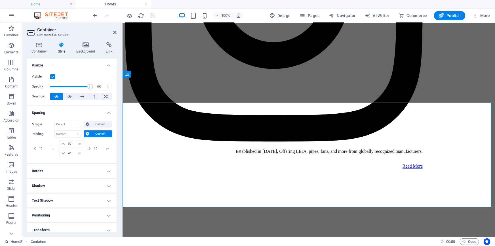
scroll to position [1732, 0]
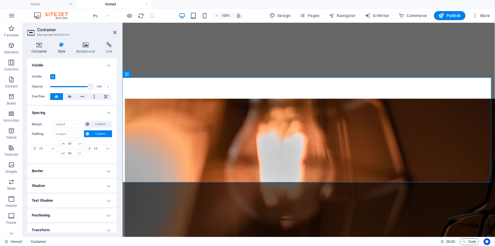
click at [39, 43] on icon at bounding box center [39, 45] width 24 height 6
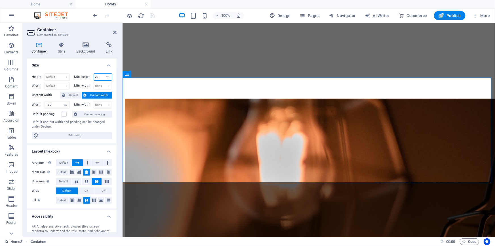
click at [94, 77] on input "20" at bounding box center [103, 76] width 18 height 7
type input "10"
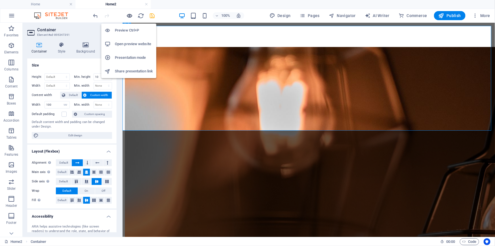
click at [128, 14] on icon "button" at bounding box center [129, 15] width 7 height 7
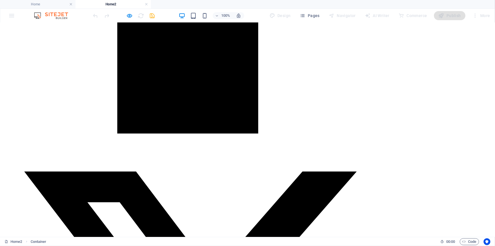
scroll to position [1300, 0]
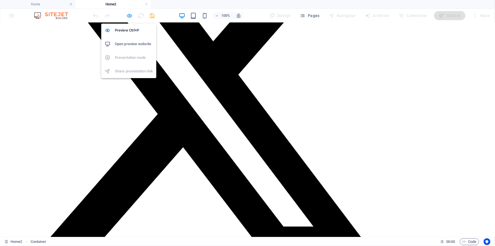
click at [125, 17] on div at bounding box center [124, 15] width 64 height 9
click at [127, 16] on icon "button" at bounding box center [129, 15] width 7 height 7
select select "vh"
select select "vw"
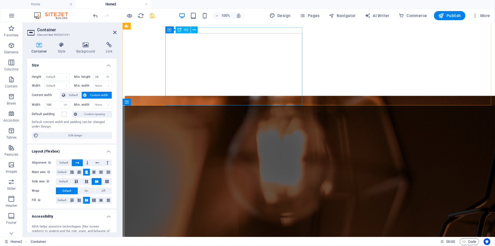
scroll to position [1711, 0]
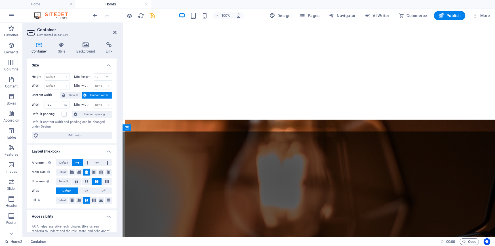
click at [150, 17] on icon "save" at bounding box center [152, 15] width 7 height 7
select select "vh"
select select "vw"
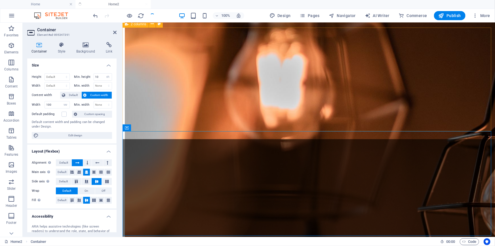
scroll to position [1992, 0]
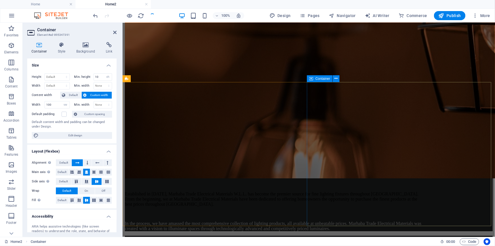
click at [319, 78] on span "Container" at bounding box center [322, 78] width 15 height 3
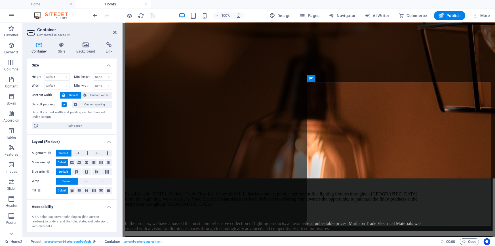
scroll to position [1962, 0]
